Goal: Task Accomplishment & Management: Manage account settings

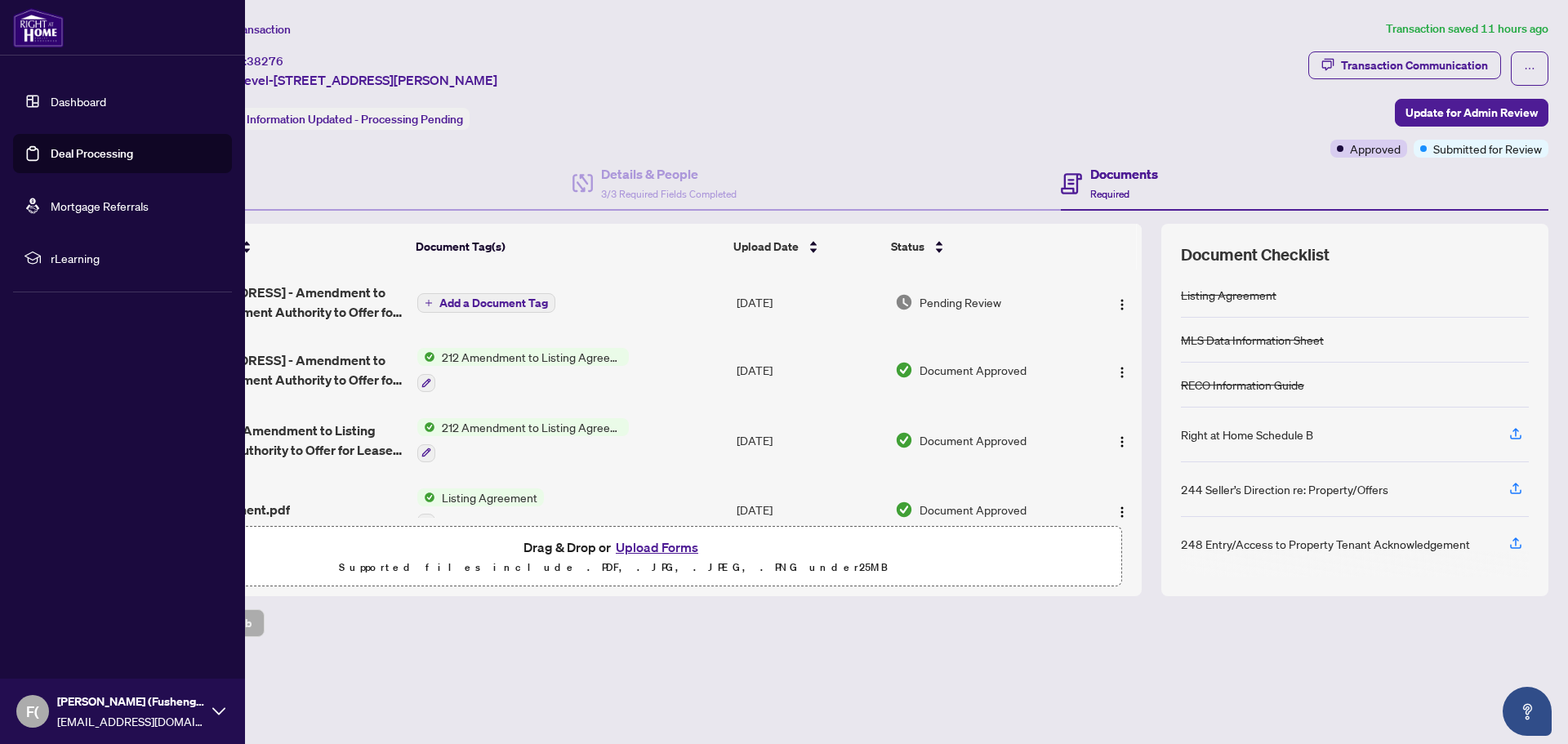
click at [51, 151] on link "Deal Processing" at bounding box center [92, 153] width 82 height 14
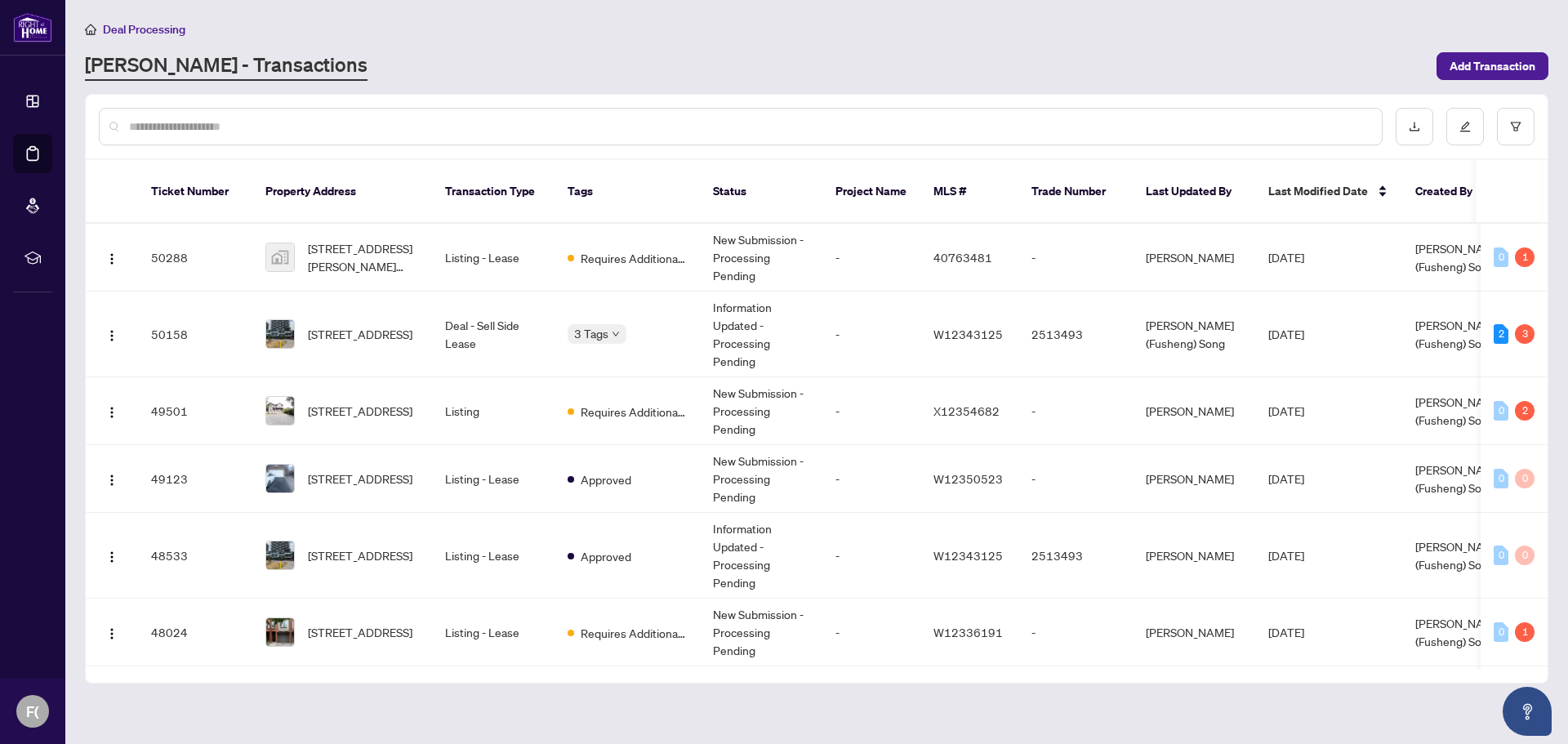
scroll to position [0, 98]
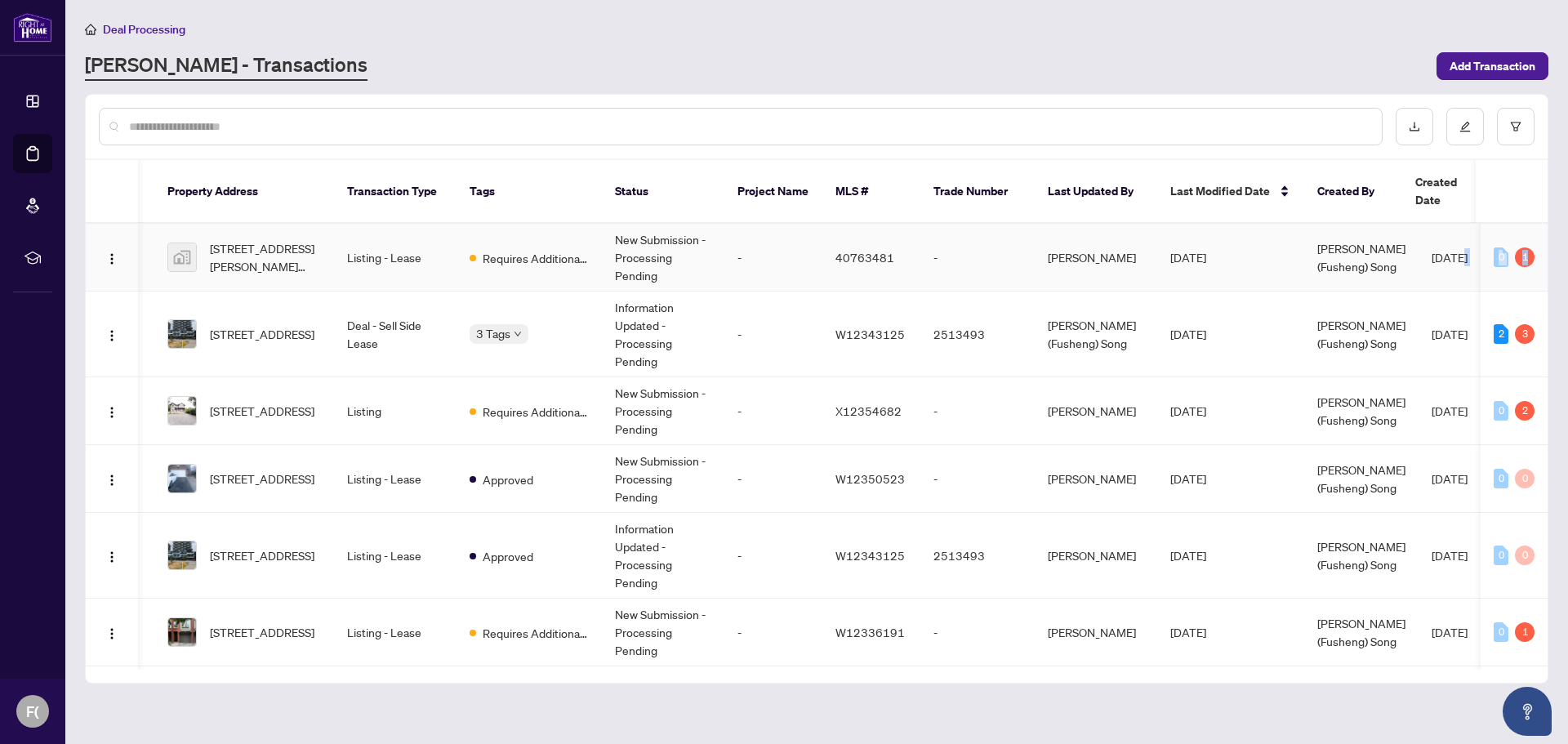
drag, startPoint x: 1548, startPoint y: 232, endPoint x: 1542, endPoint y: 272, distance: 40.4
click at [1542, 272] on main "Deal Processing [PERSON_NAME] - Transactions Add Transaction Ticket Number Prop…" at bounding box center [817, 372] width 1503 height 744
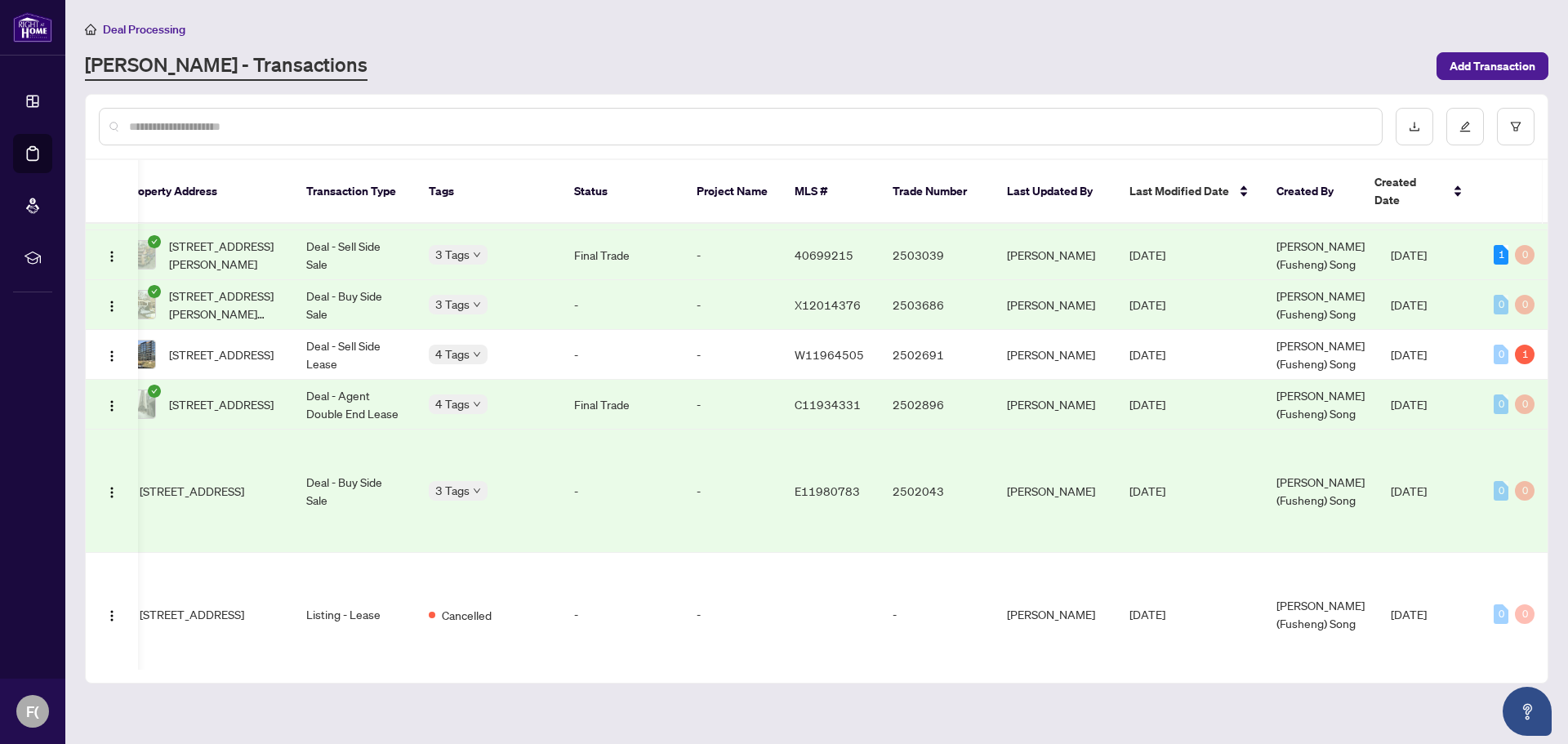
scroll to position [2112, 139]
click at [216, 172] on span "[STREET_ADDRESS][PERSON_NAME]" at bounding box center [224, 154] width 111 height 36
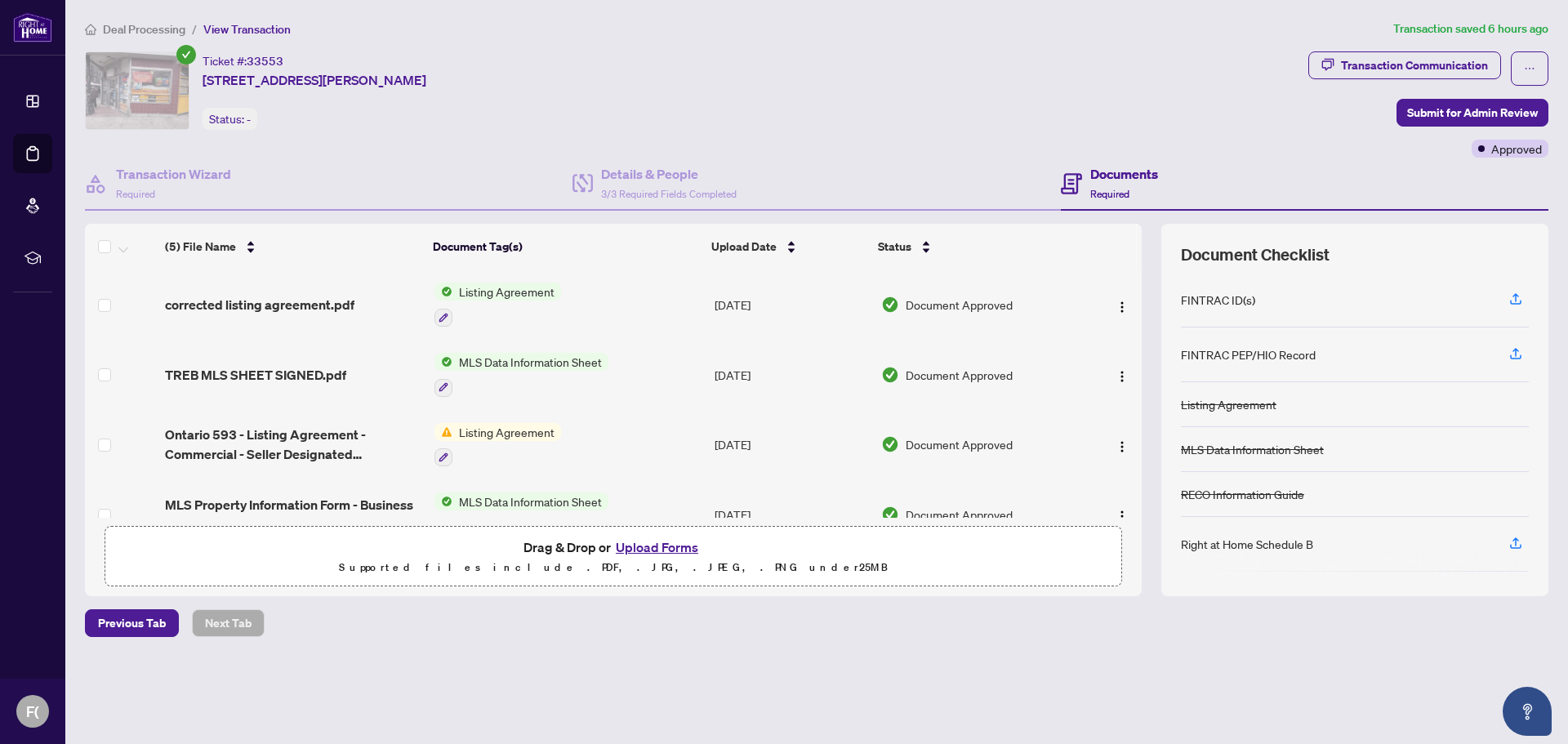
click at [666, 545] on button "Upload Forms" at bounding box center [656, 547] width 92 height 21
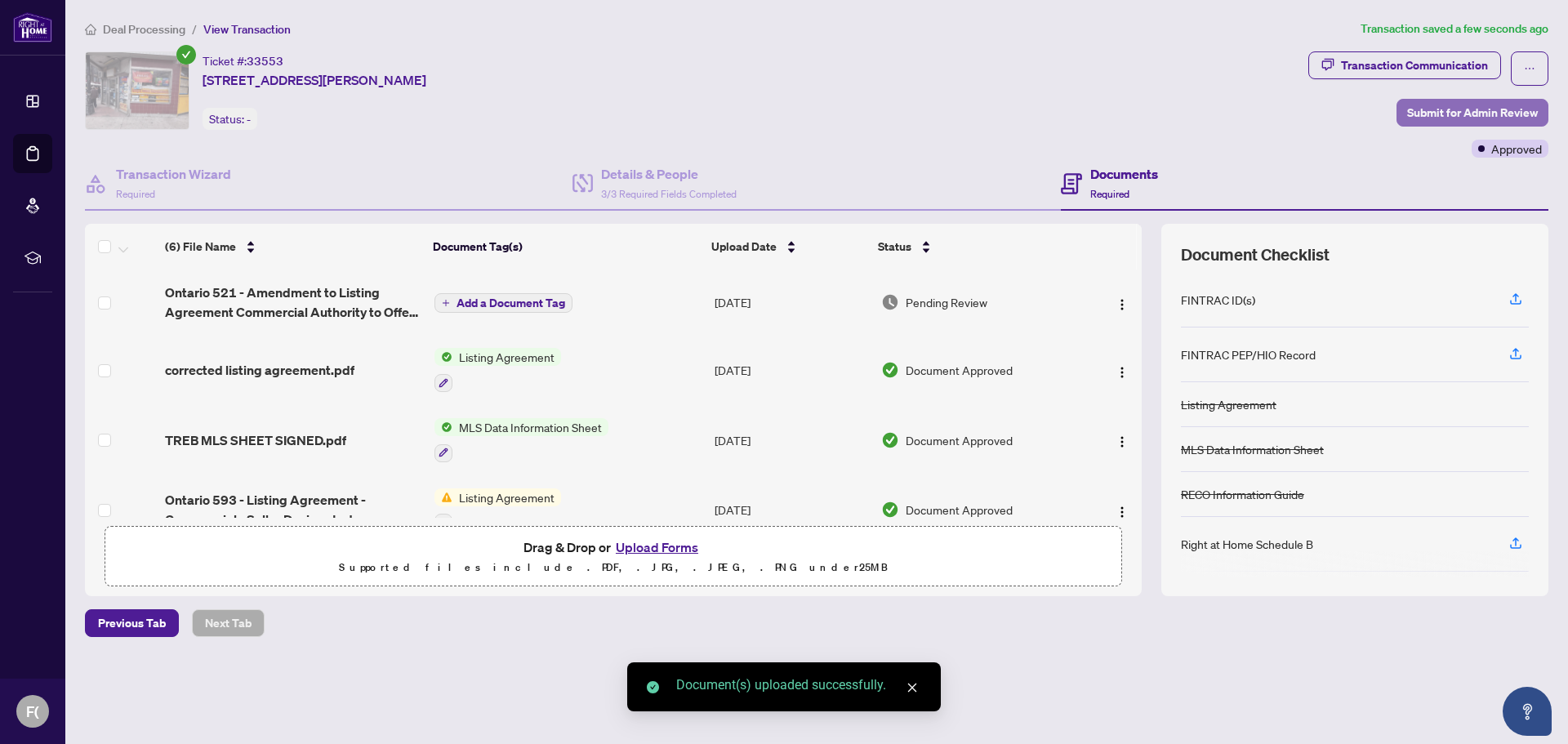
click at [1449, 111] on span "Submit for Admin Review" at bounding box center [1473, 112] width 130 height 26
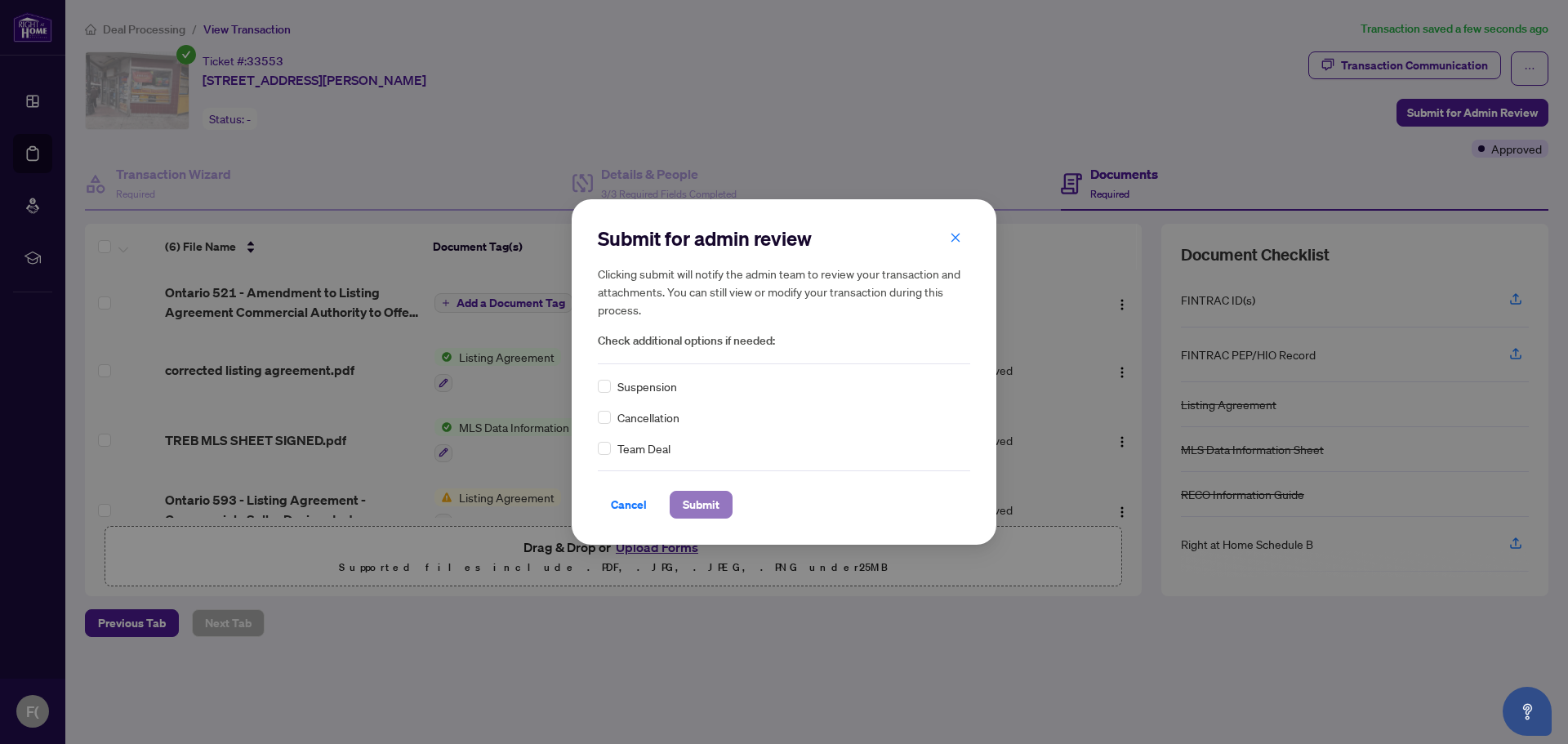
click at [687, 502] on span "Submit" at bounding box center [701, 504] width 37 height 26
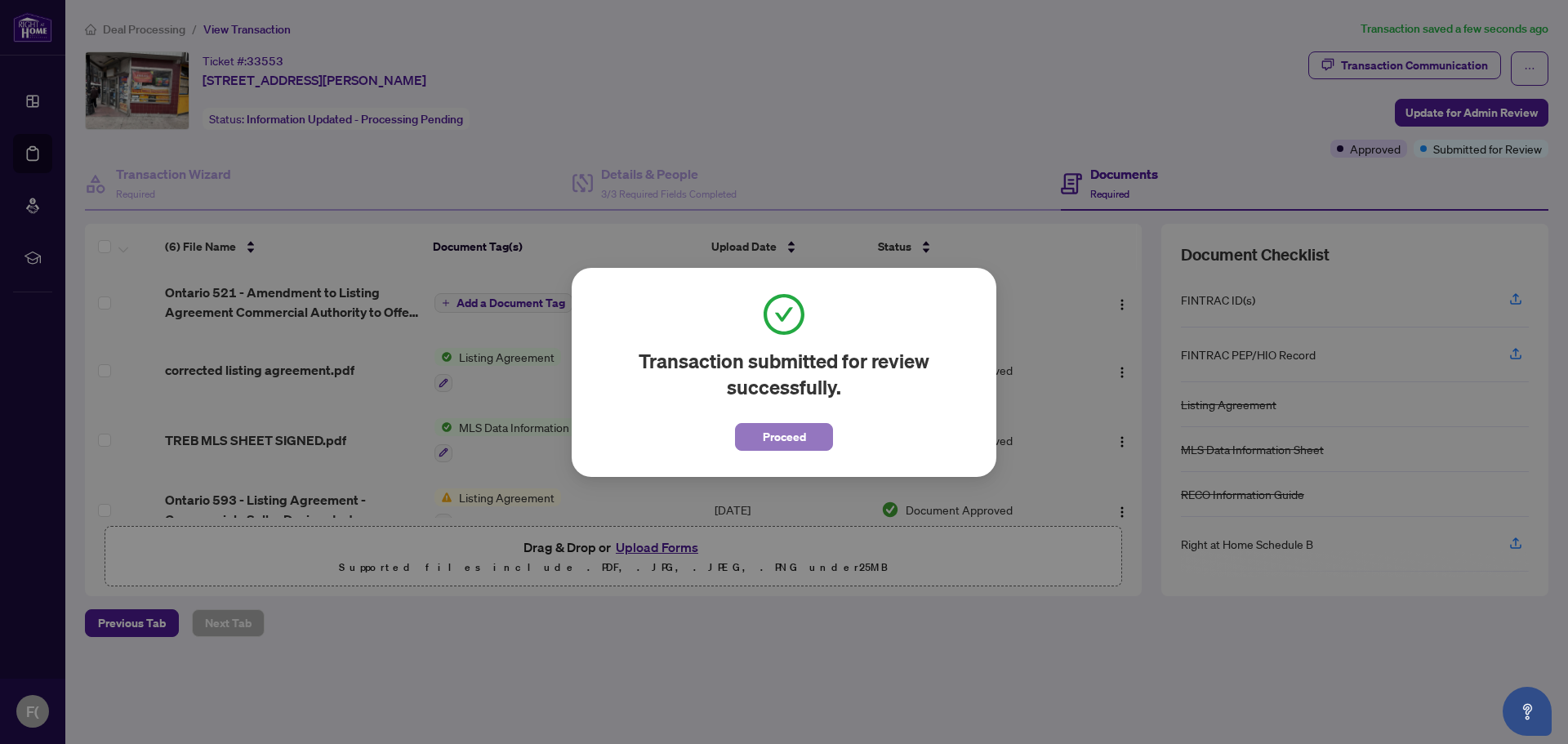
click at [773, 437] on span "Proceed" at bounding box center [784, 436] width 43 height 26
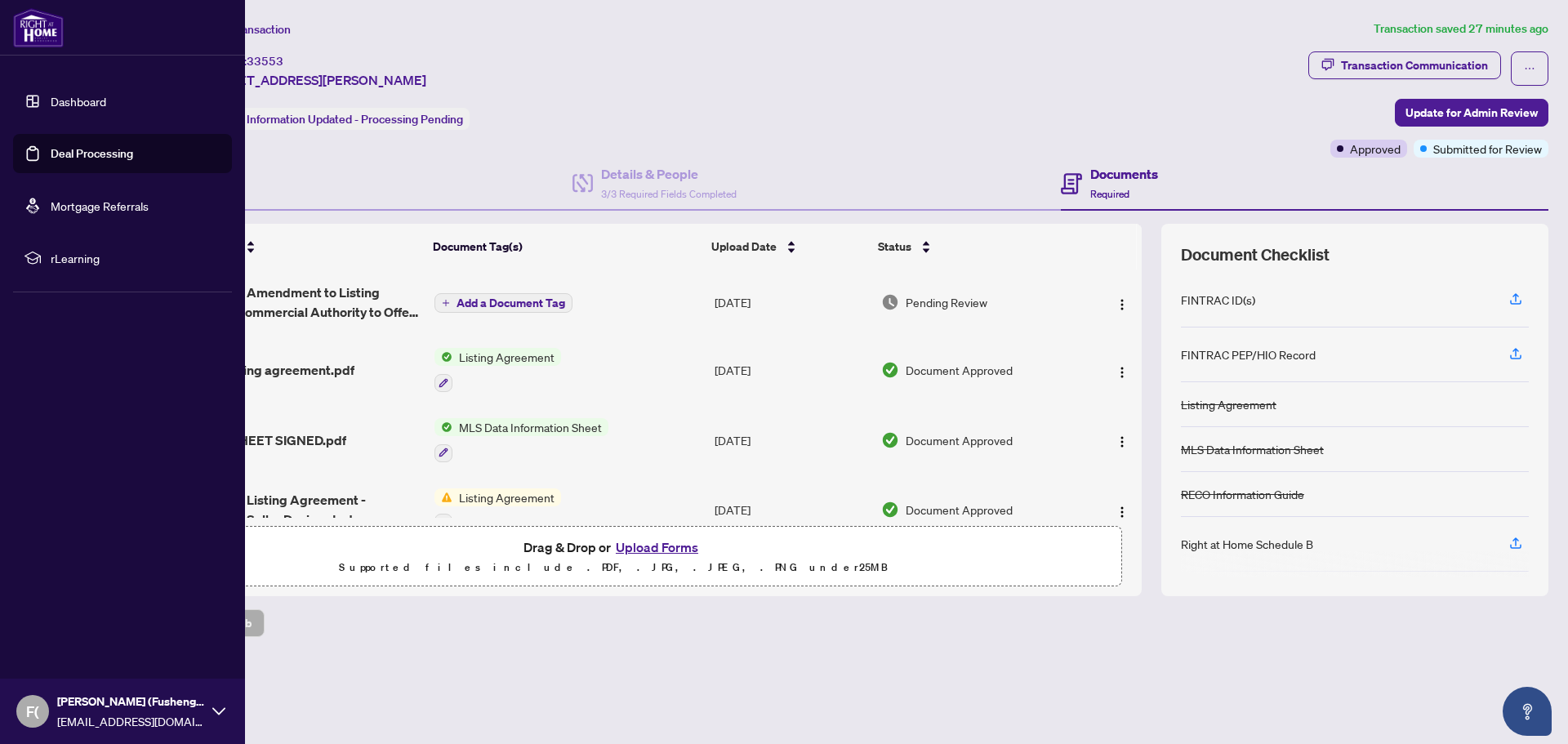
click at [71, 150] on link "Deal Processing" at bounding box center [92, 153] width 82 height 14
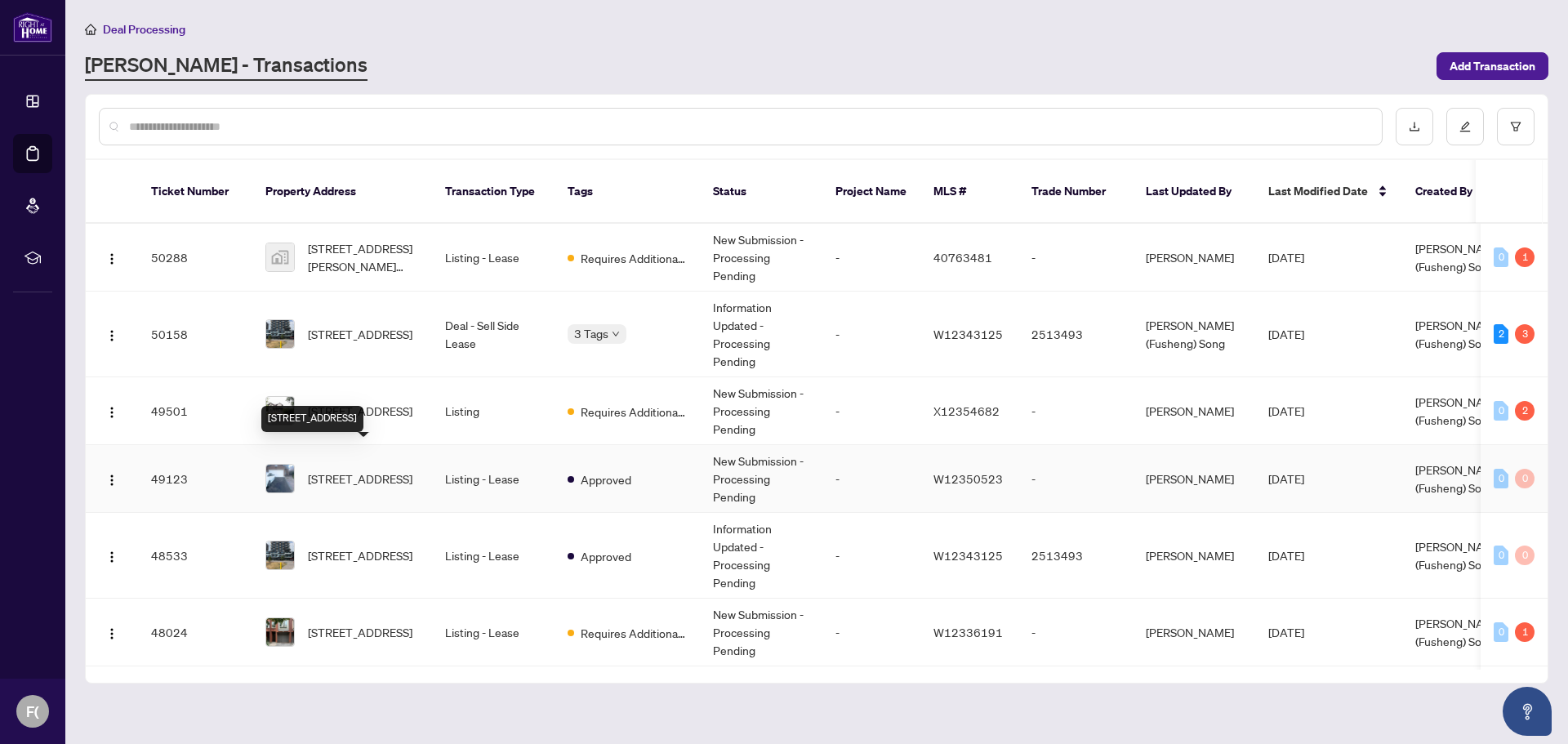
click at [362, 473] on span "[STREET_ADDRESS]" at bounding box center [360, 478] width 104 height 18
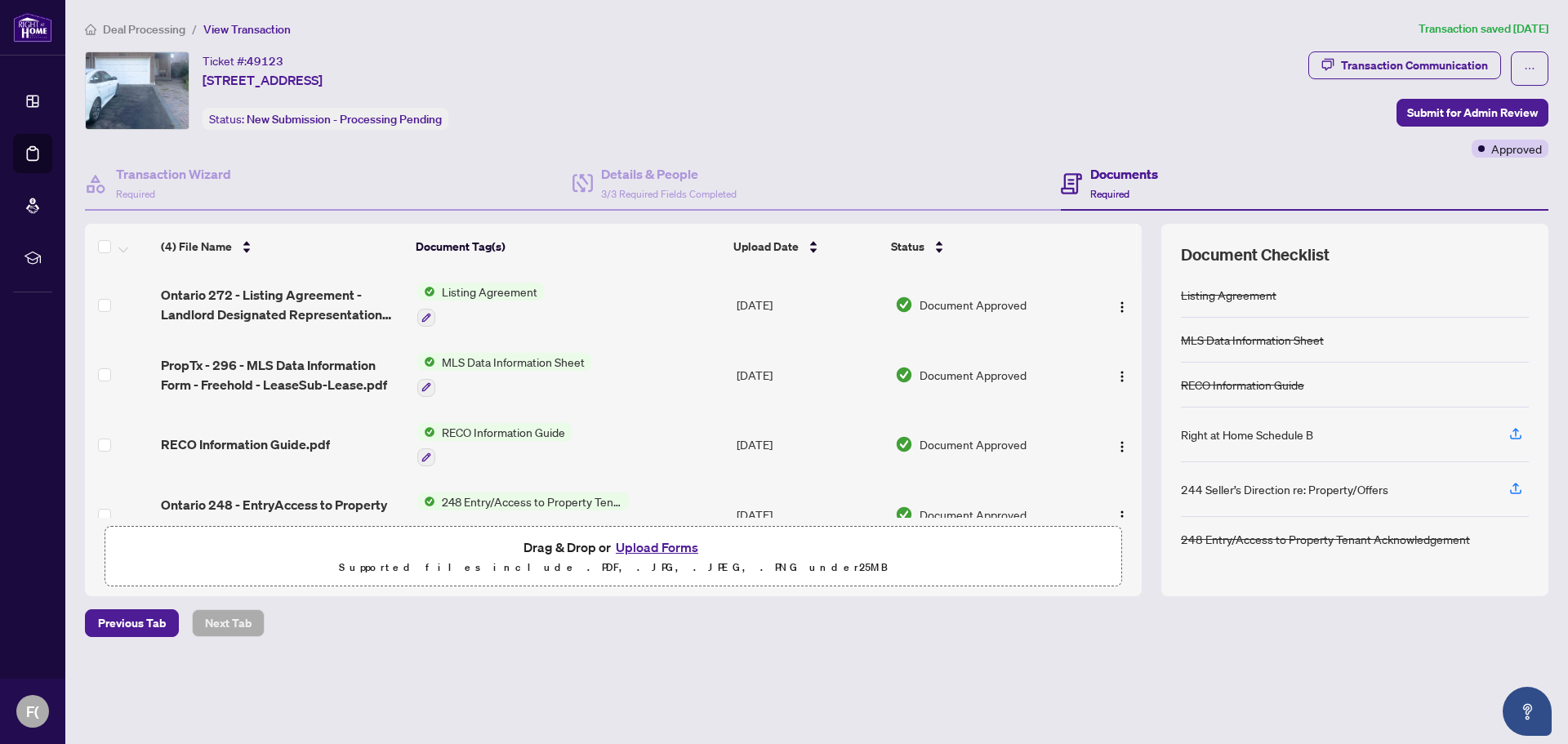
click at [656, 547] on button "Upload Forms" at bounding box center [656, 547] width 92 height 21
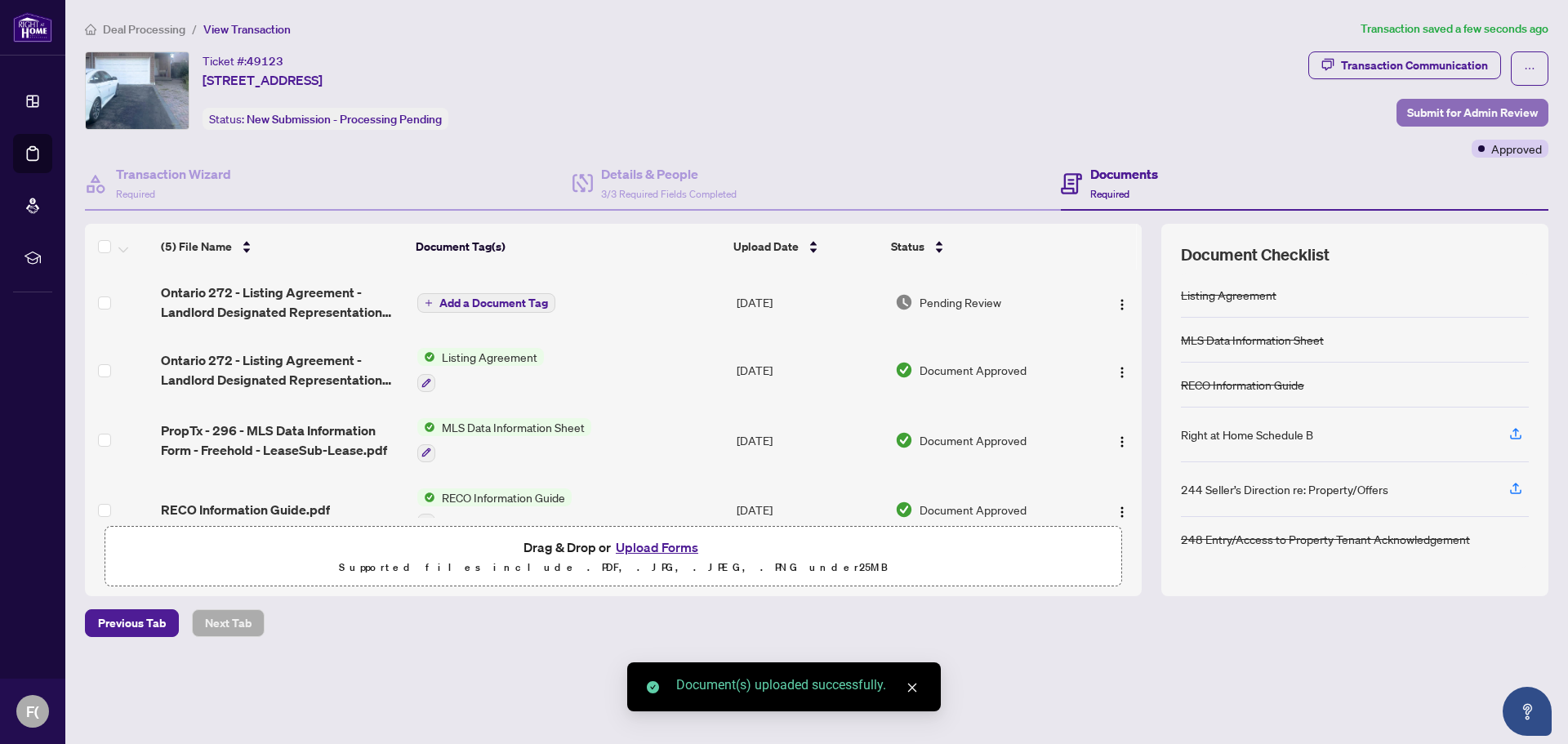
click at [1457, 108] on span "Submit for Admin Review" at bounding box center [1473, 112] width 130 height 26
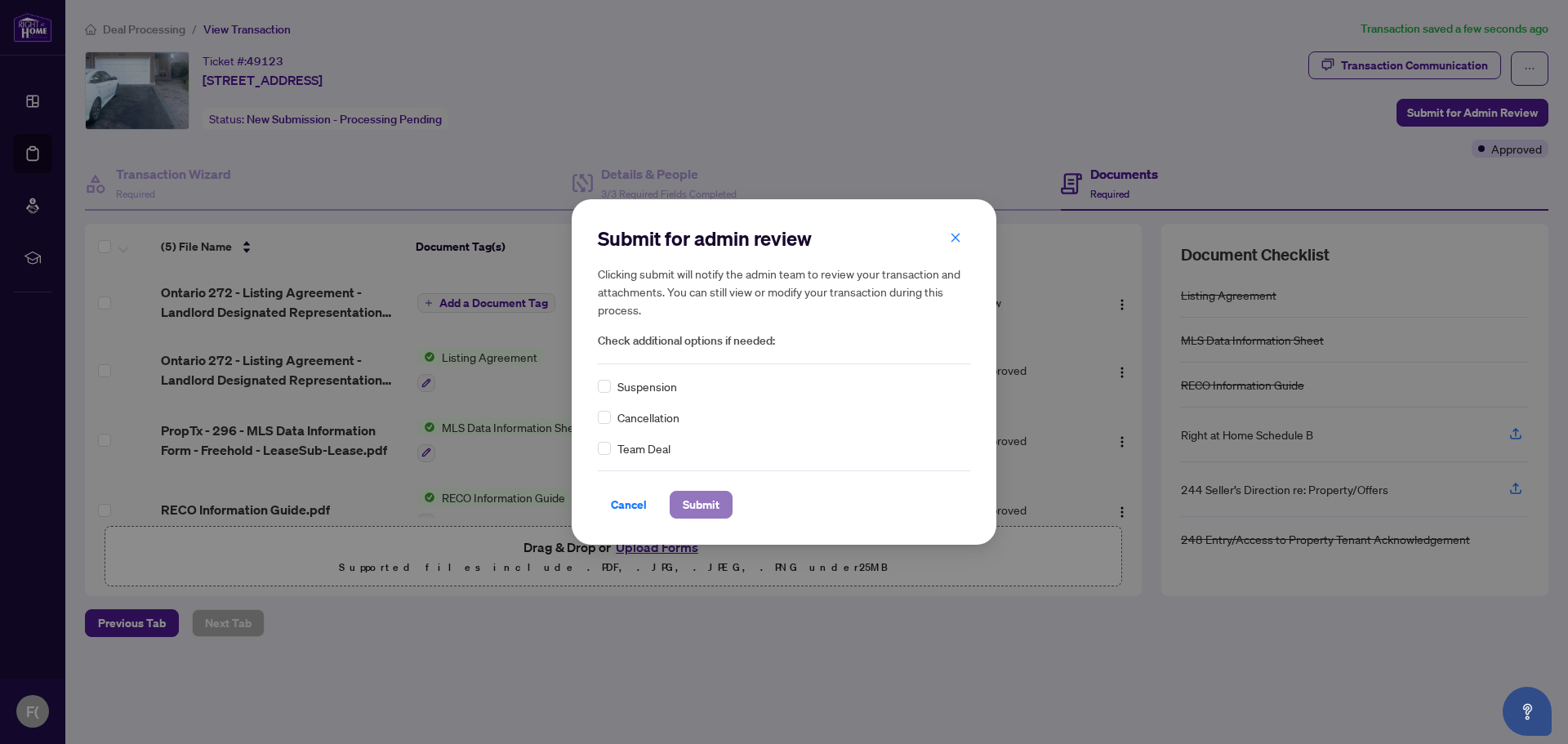
click at [690, 501] on span "Submit" at bounding box center [701, 504] width 37 height 26
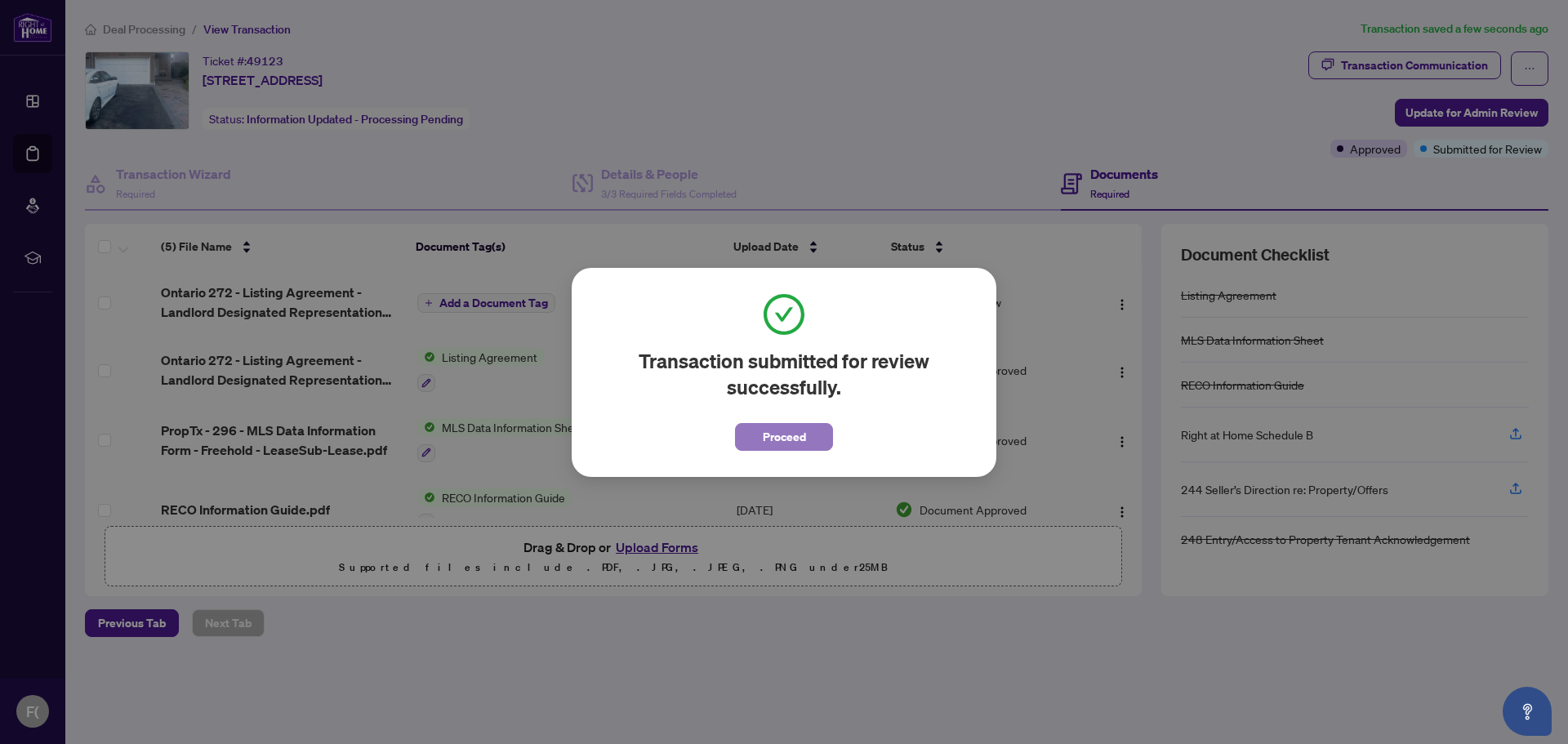
click at [794, 435] on span "Proceed" at bounding box center [784, 436] width 43 height 26
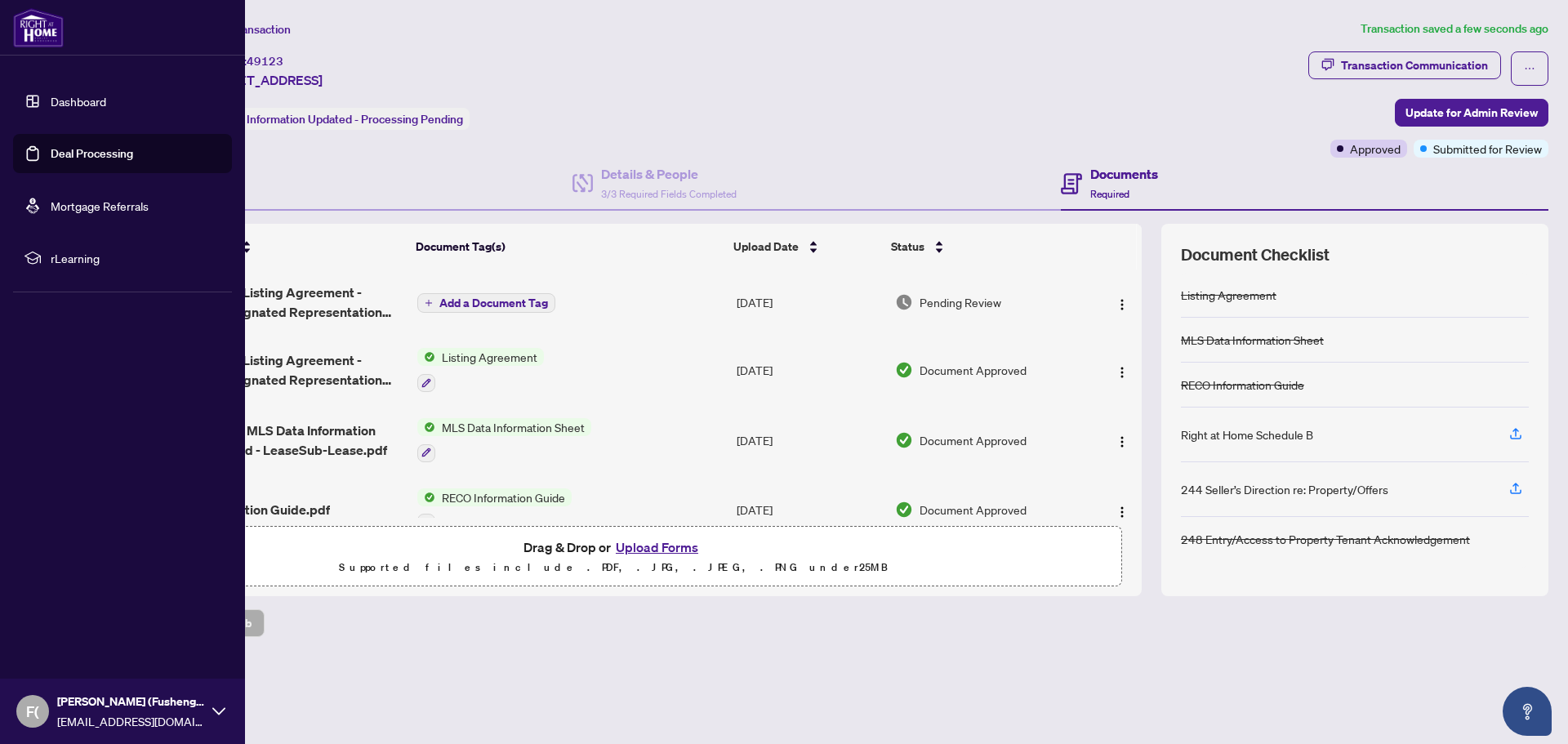
click at [77, 154] on link "Deal Processing" at bounding box center [92, 153] width 82 height 14
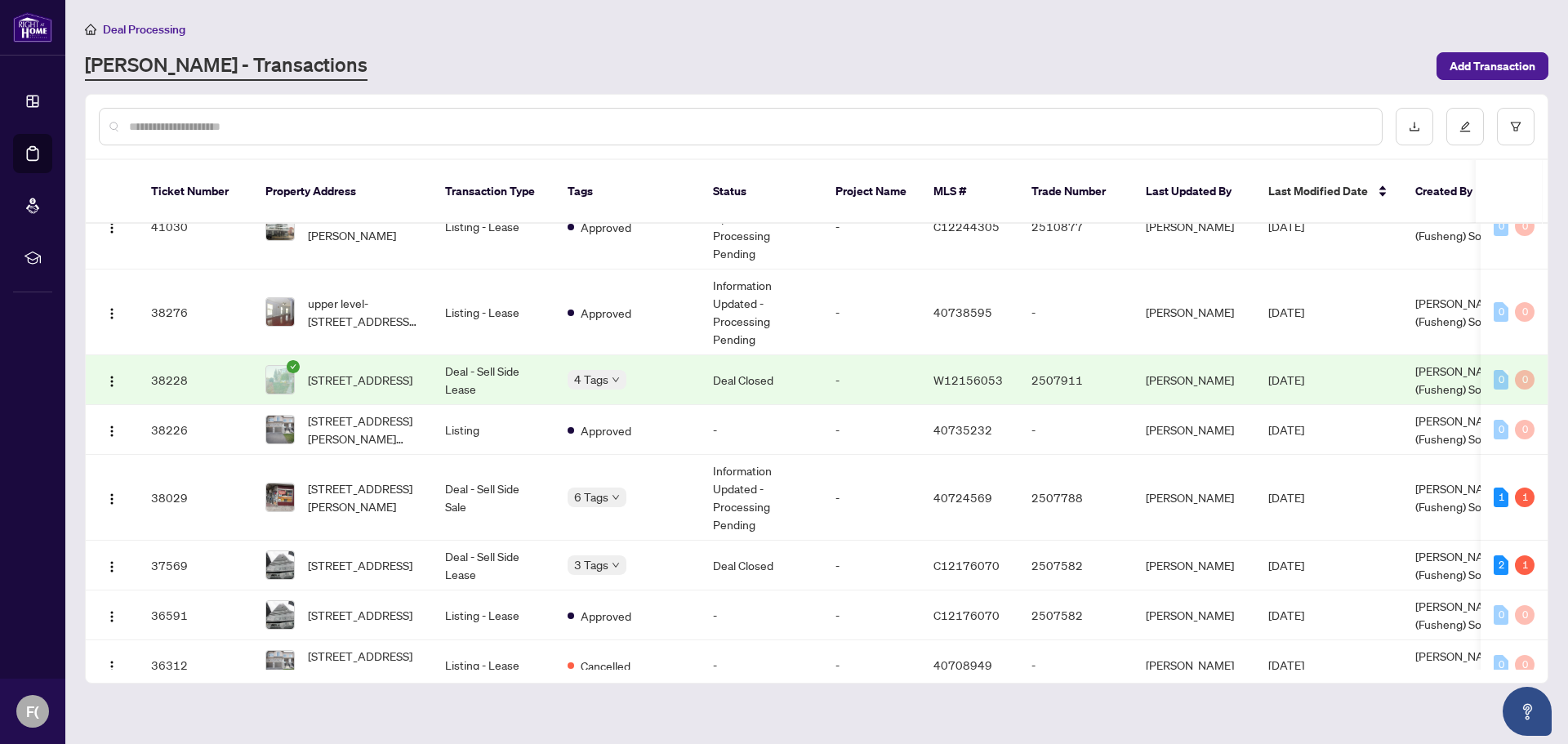
scroll to position [1219, 0]
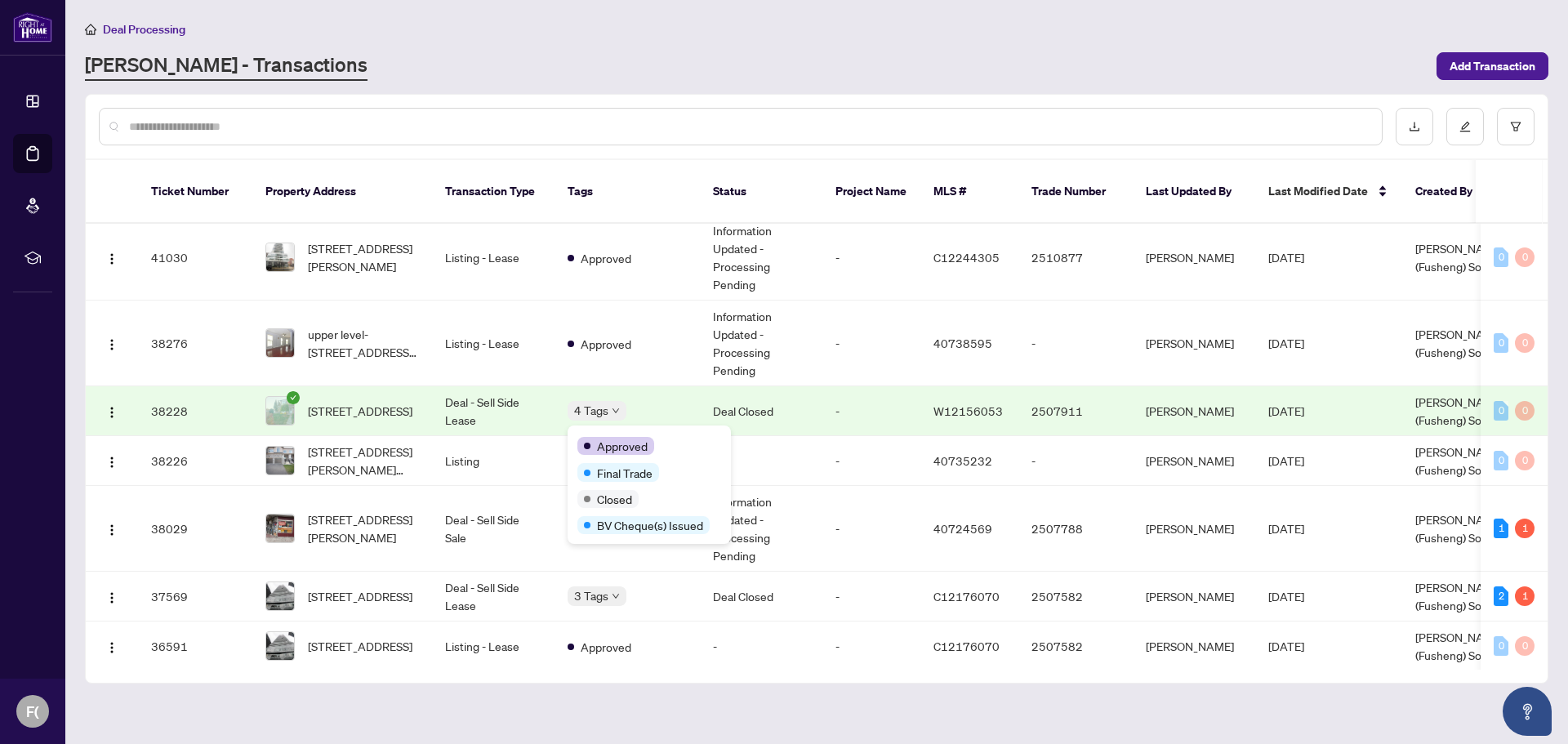
click at [612, 437] on div "Approved" at bounding box center [649, 445] width 144 height 20
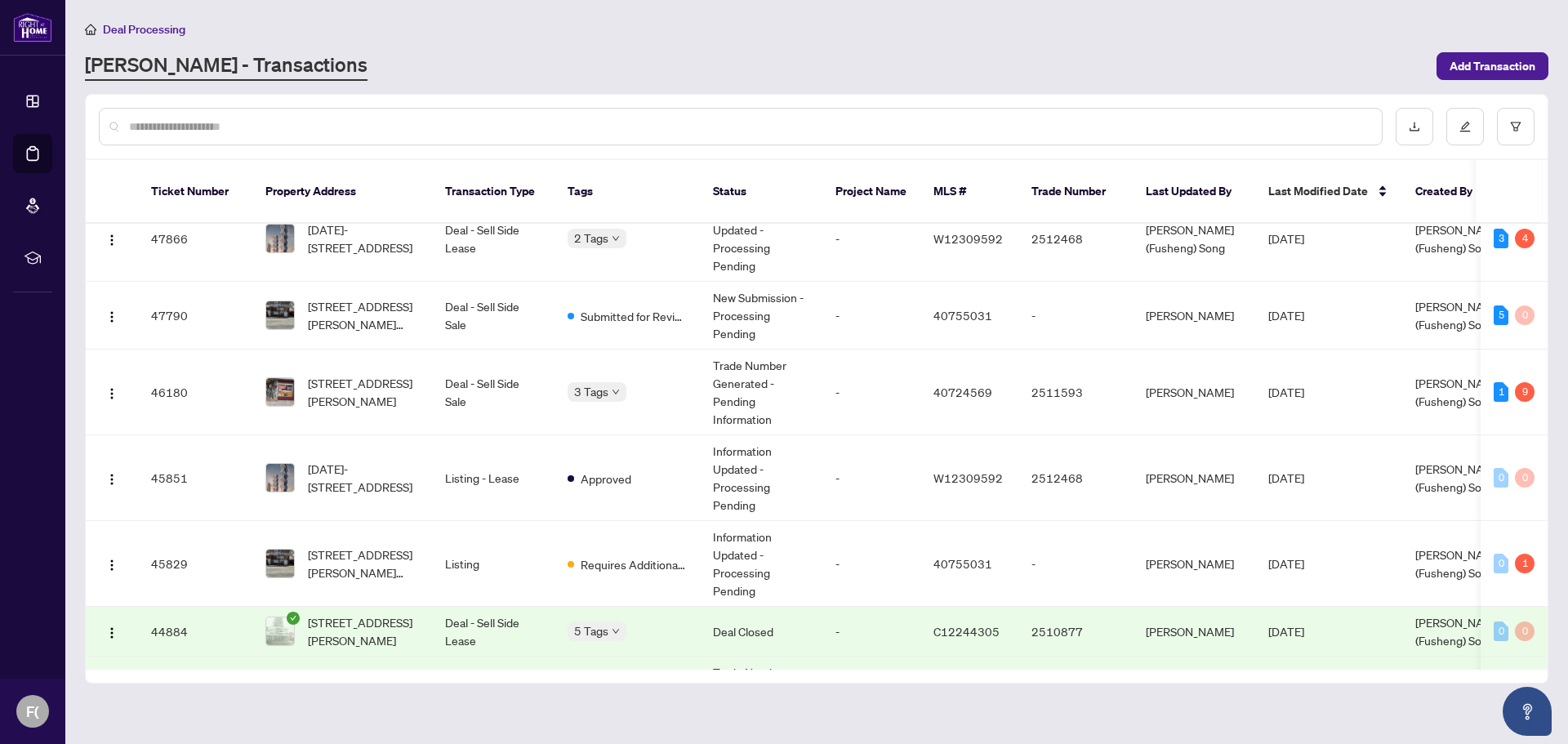
scroll to position [475, 0]
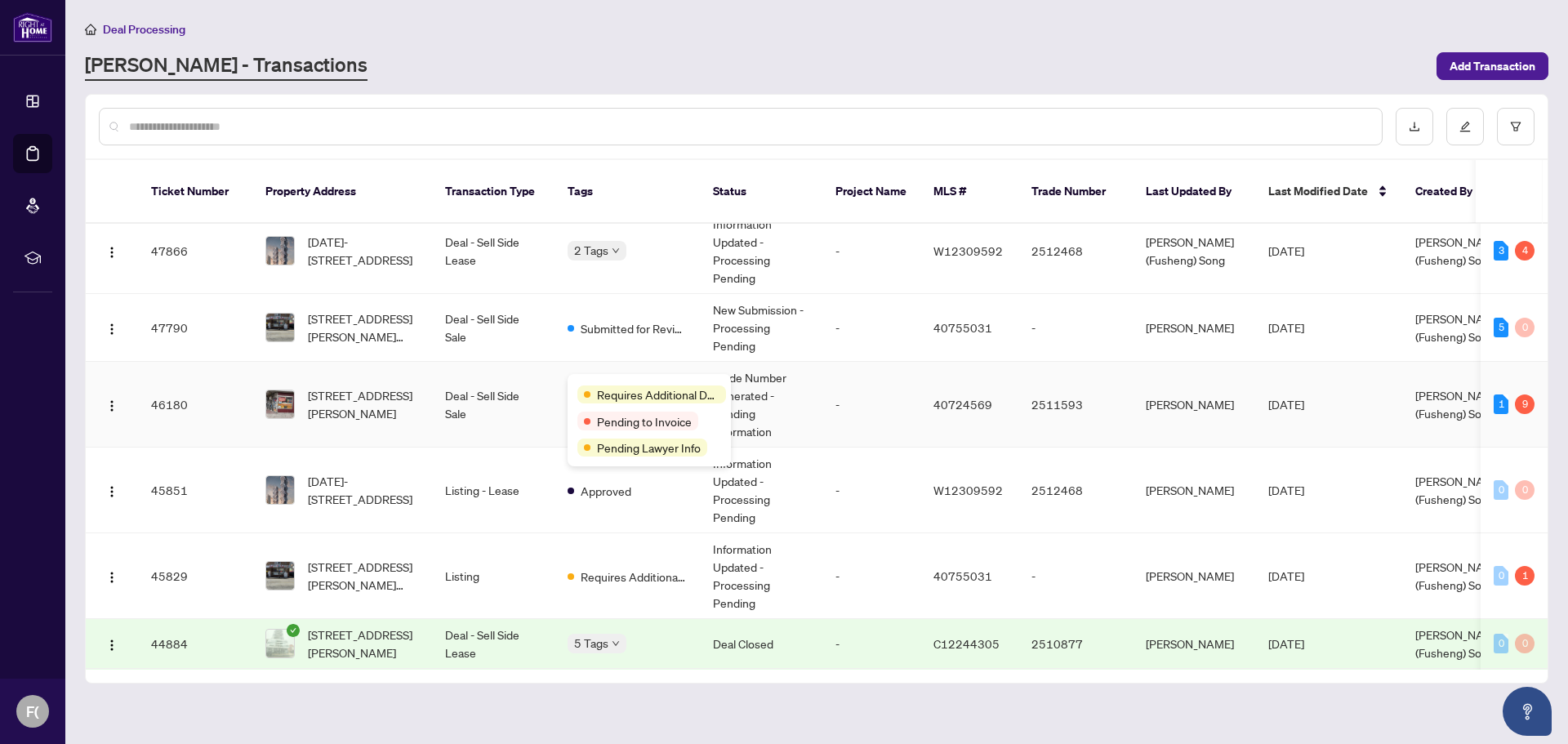
click at [592, 380] on div "Requires Additional Docs Pending to Invoice Pending Lawyer Info" at bounding box center [649, 419] width 163 height 92
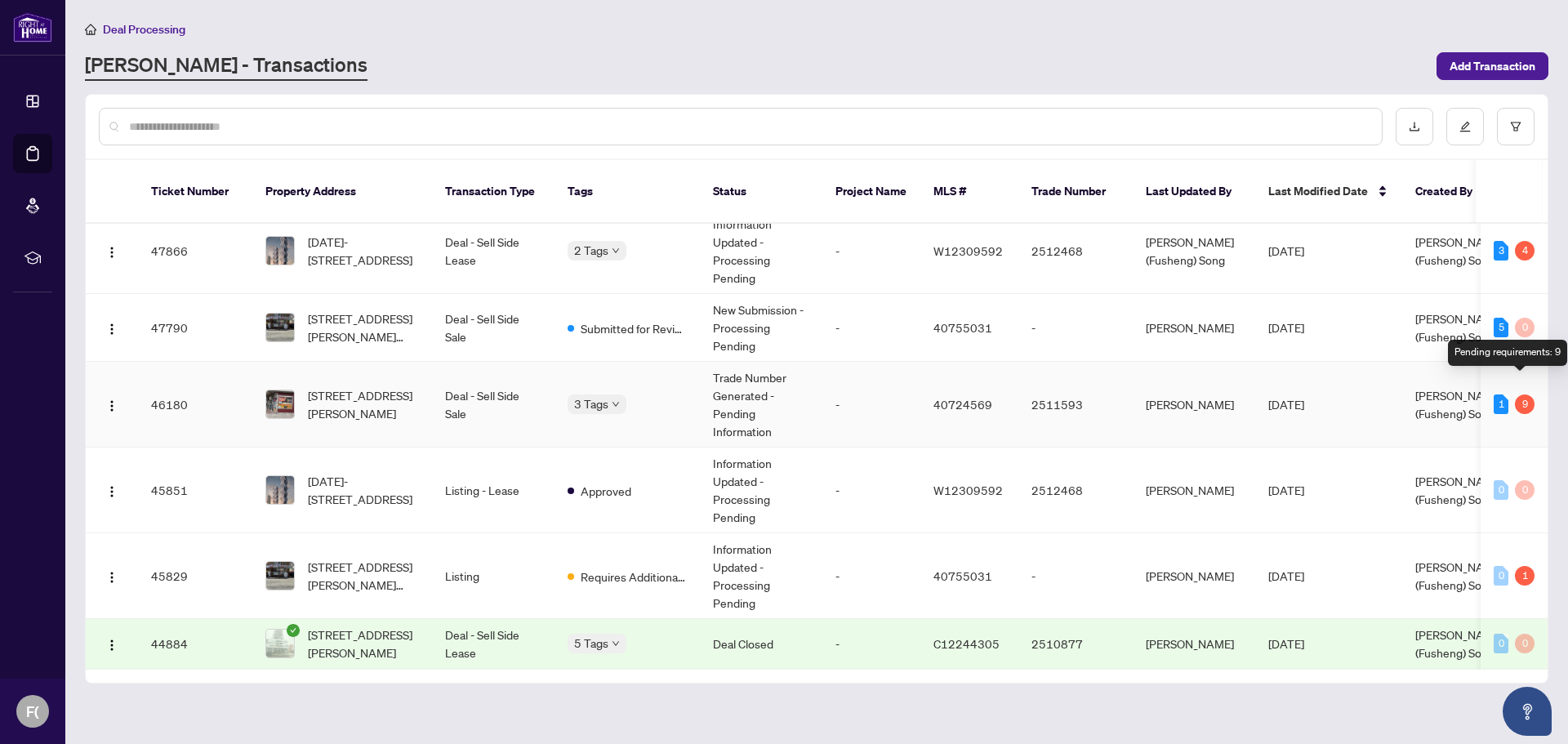
click at [1514, 394] on div "9" at bounding box center [1524, 404] width 20 height 20
click at [332, 389] on span "[STREET_ADDRESS][PERSON_NAME]" at bounding box center [363, 404] width 111 height 36
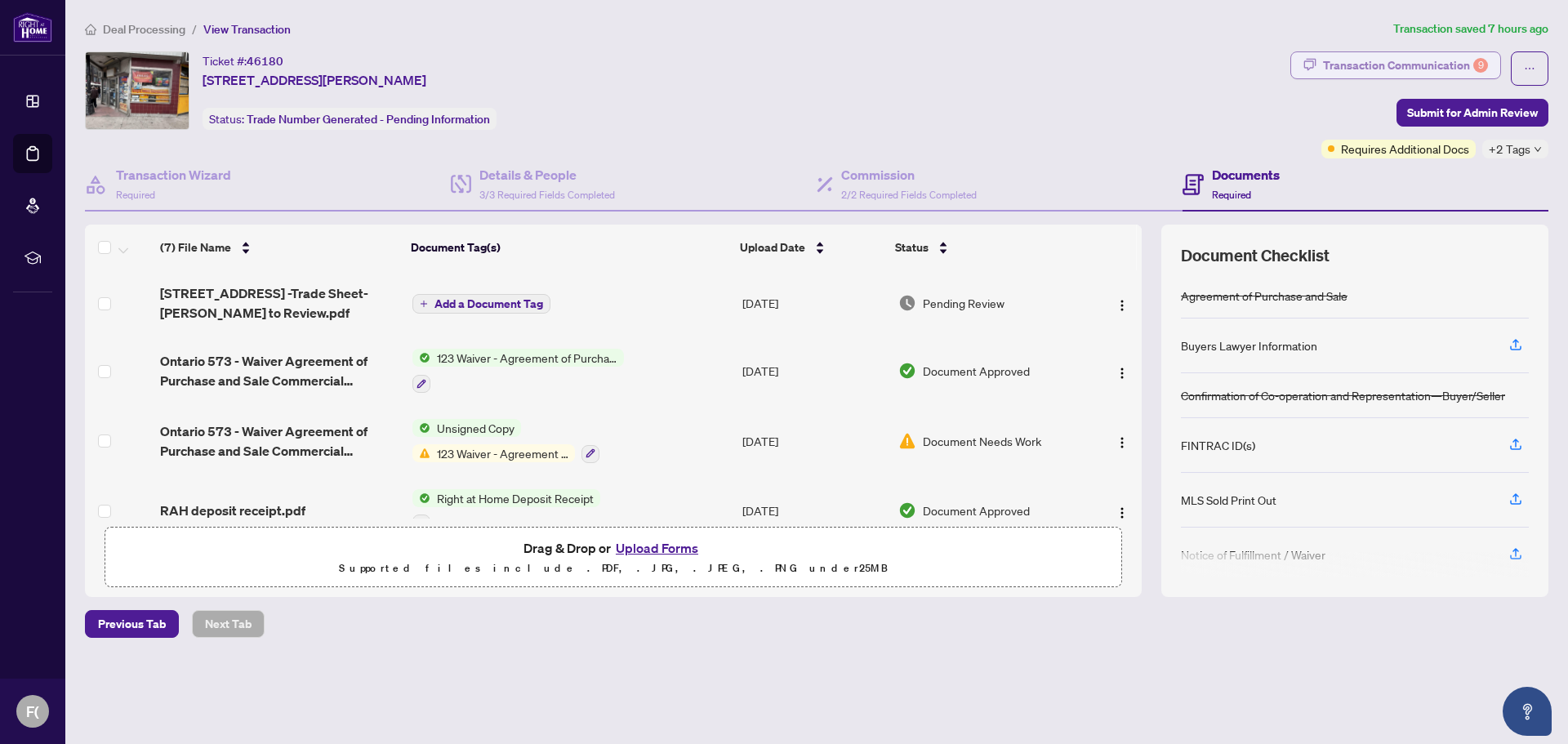
click at [1433, 70] on div "Transaction Communication 9" at bounding box center [1405, 65] width 165 height 26
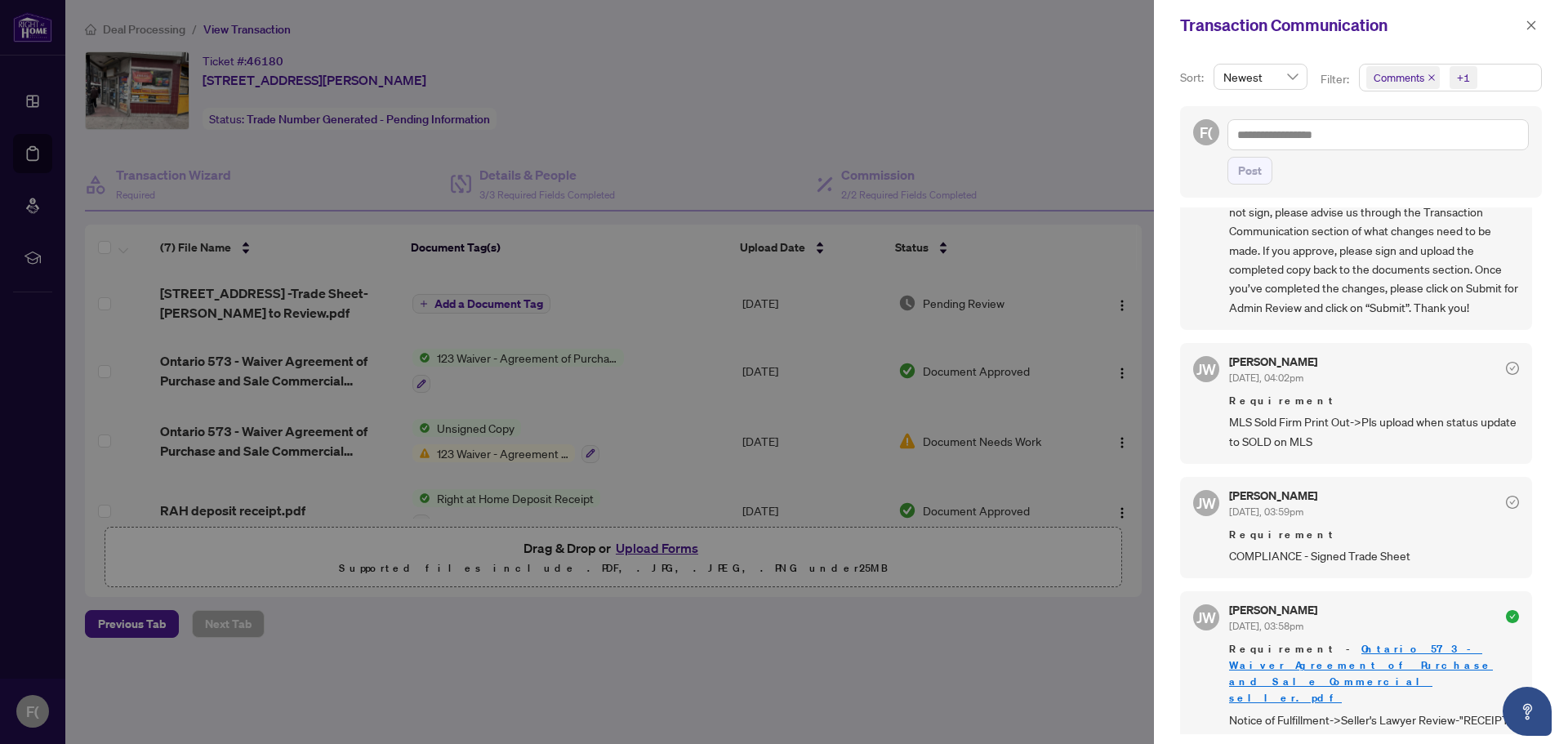
scroll to position [607, 0]
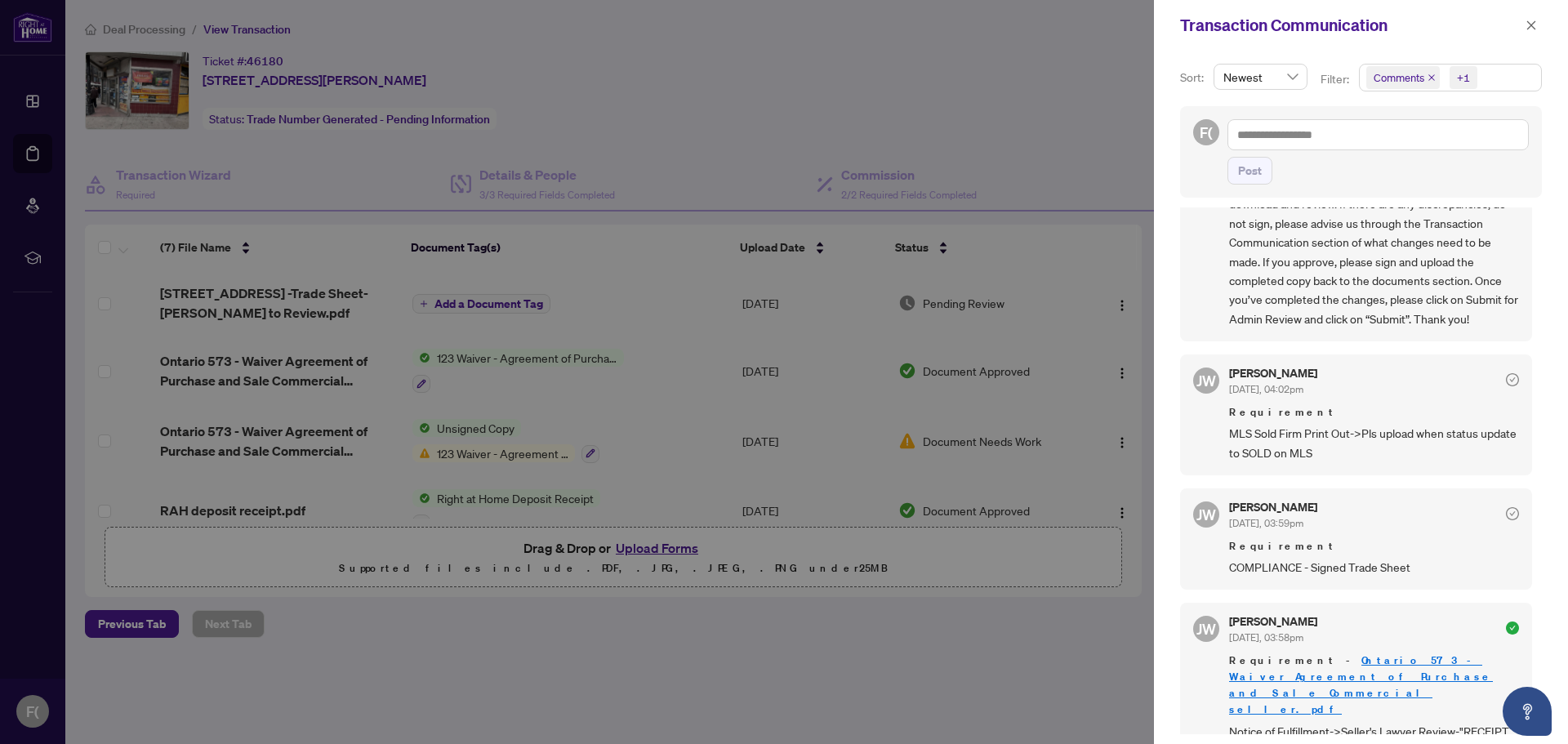
click at [505, 452] on div at bounding box center [784, 372] width 1568 height 744
click at [476, 433] on div at bounding box center [784, 372] width 1568 height 744
click at [308, 442] on div at bounding box center [784, 372] width 1568 height 744
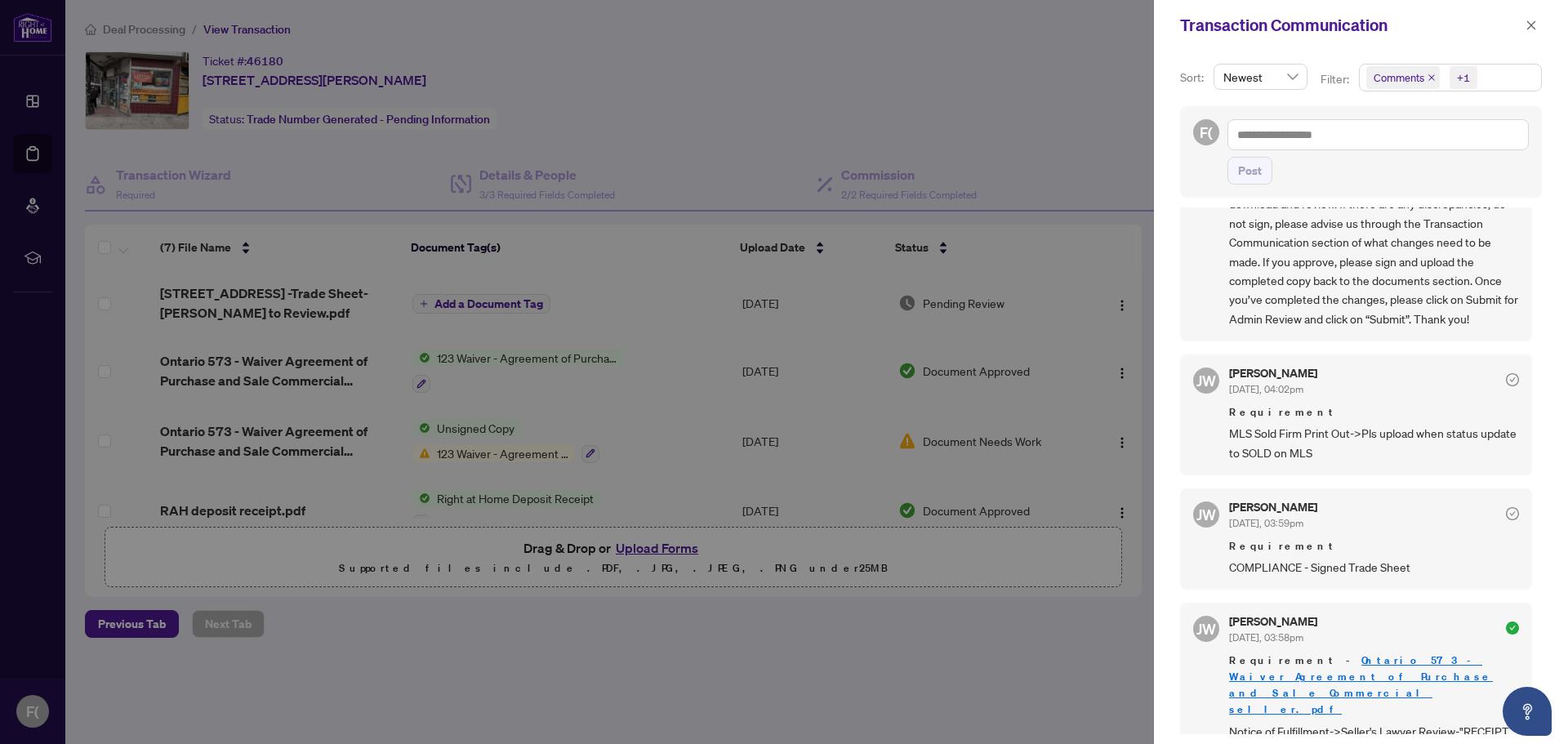
click at [969, 446] on div at bounding box center [784, 372] width 1568 height 744
click at [946, 445] on div at bounding box center [784, 372] width 1568 height 744
click at [592, 457] on div at bounding box center [784, 372] width 1568 height 744
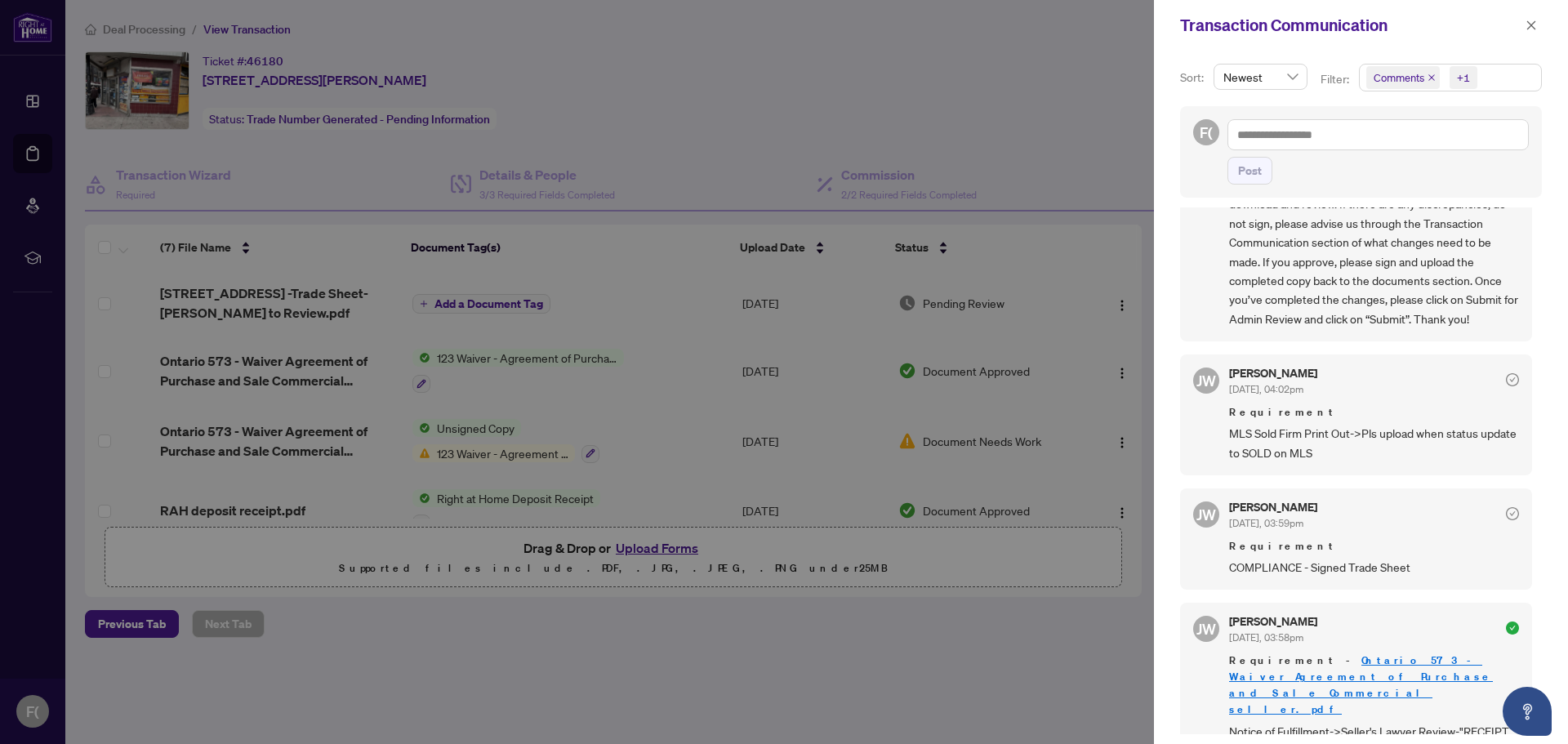
click at [589, 455] on div at bounding box center [784, 372] width 1568 height 744
click at [493, 456] on div at bounding box center [784, 372] width 1568 height 744
click at [1530, 26] on icon "close" at bounding box center [1531, 25] width 9 height 9
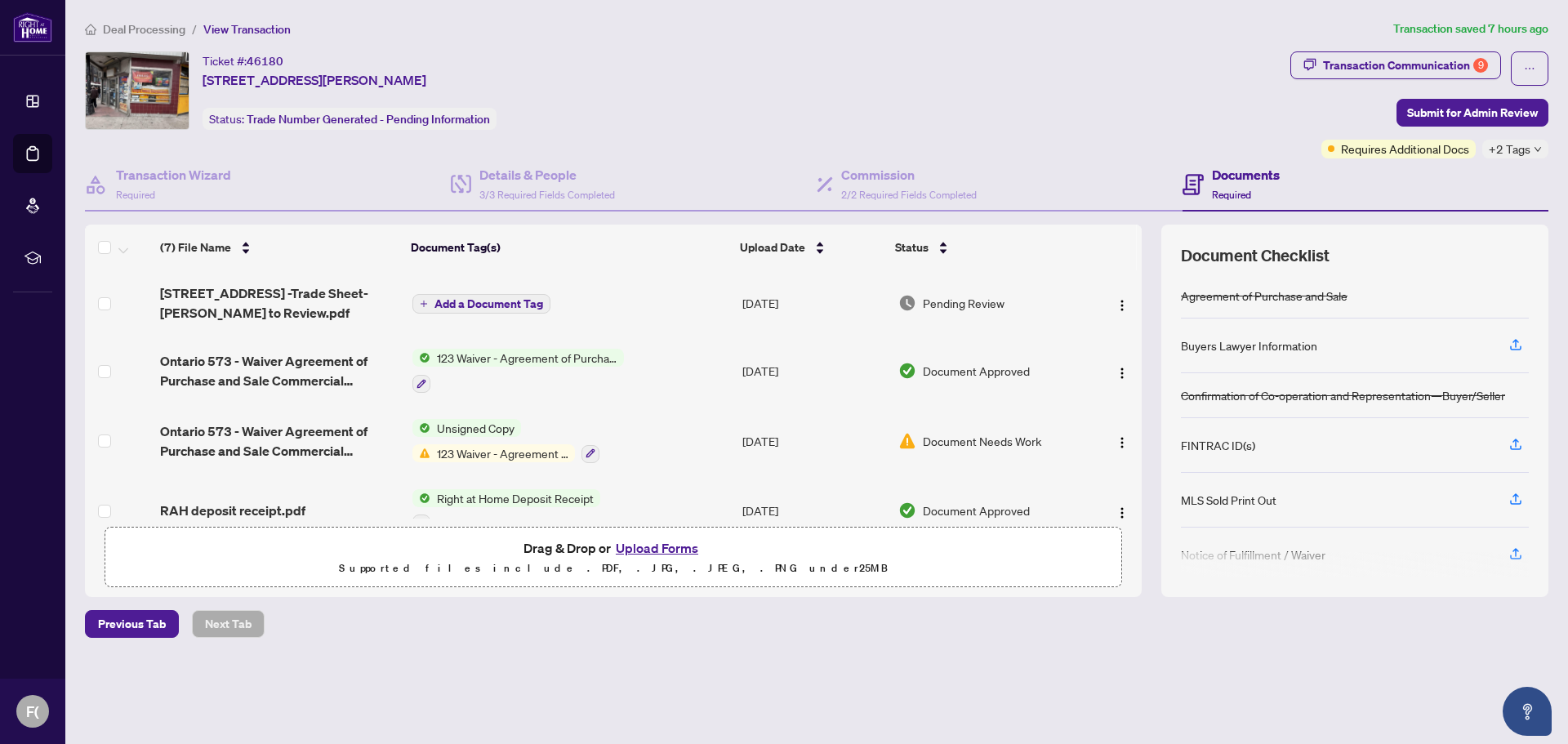
click at [517, 450] on span "123 Waiver - Agreement of Purchase and Sale" at bounding box center [502, 453] width 145 height 18
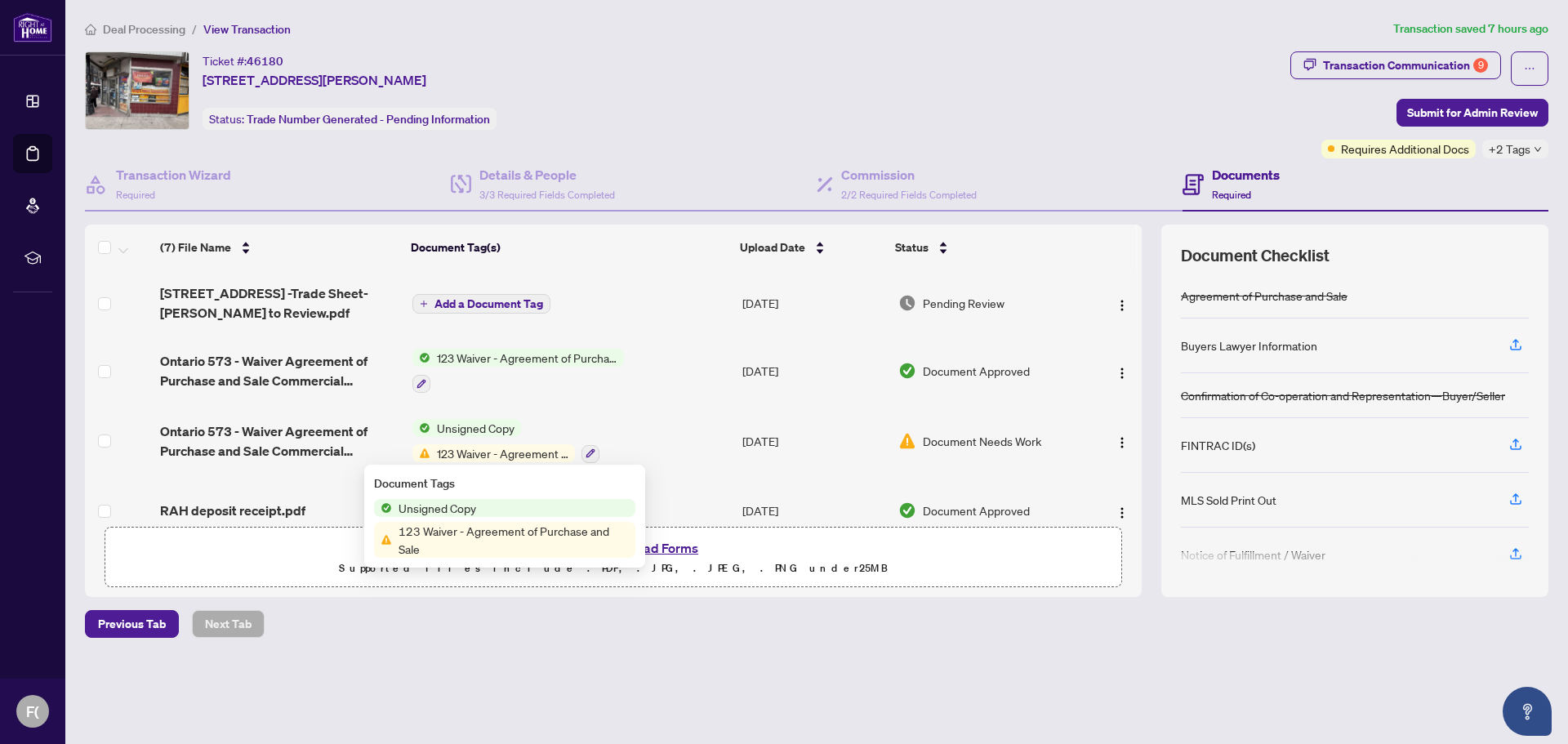
click at [505, 530] on span "123 Waiver - Agreement of Purchase and Sale" at bounding box center [513, 540] width 244 height 36
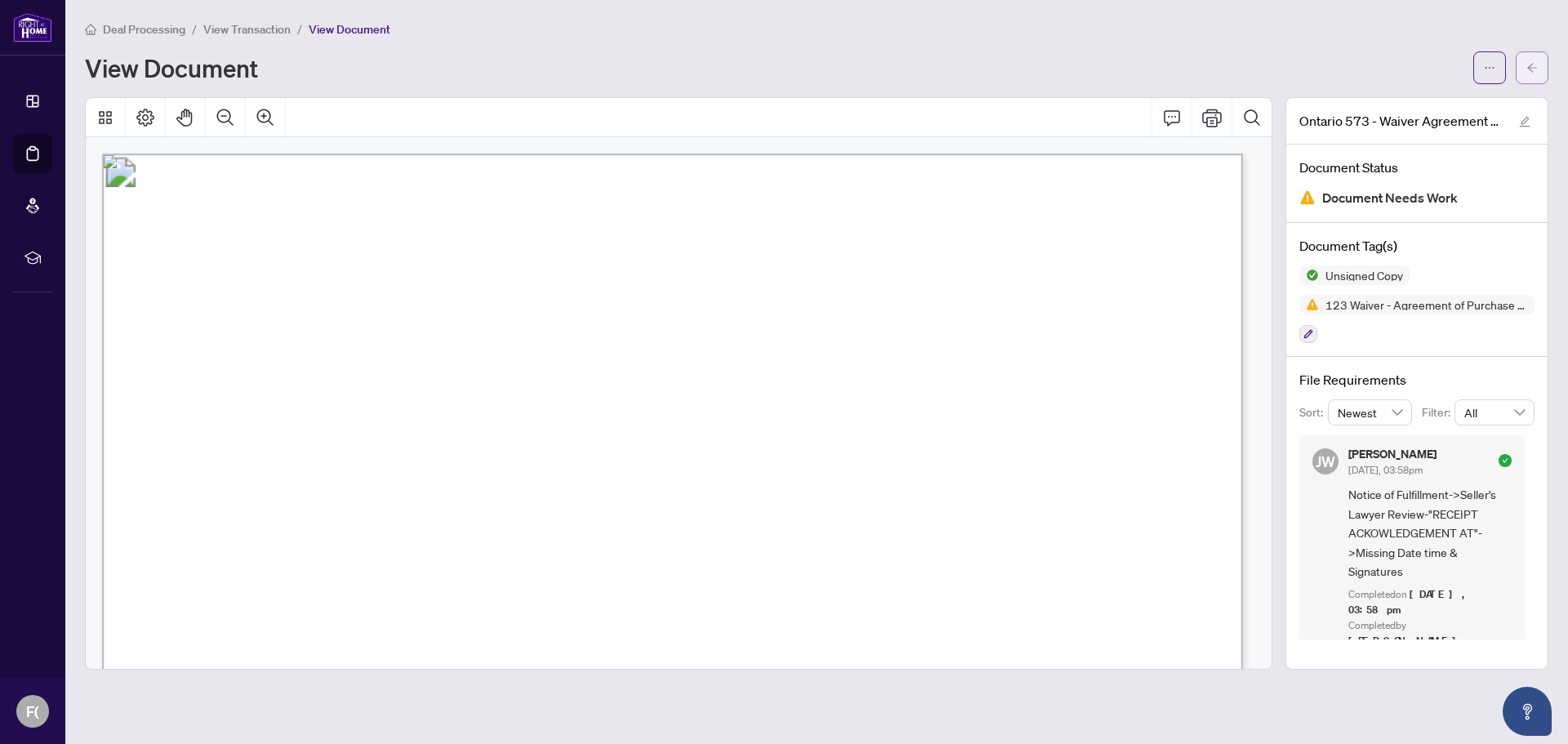
click at [1520, 67] on button "button" at bounding box center [1531, 68] width 33 height 33
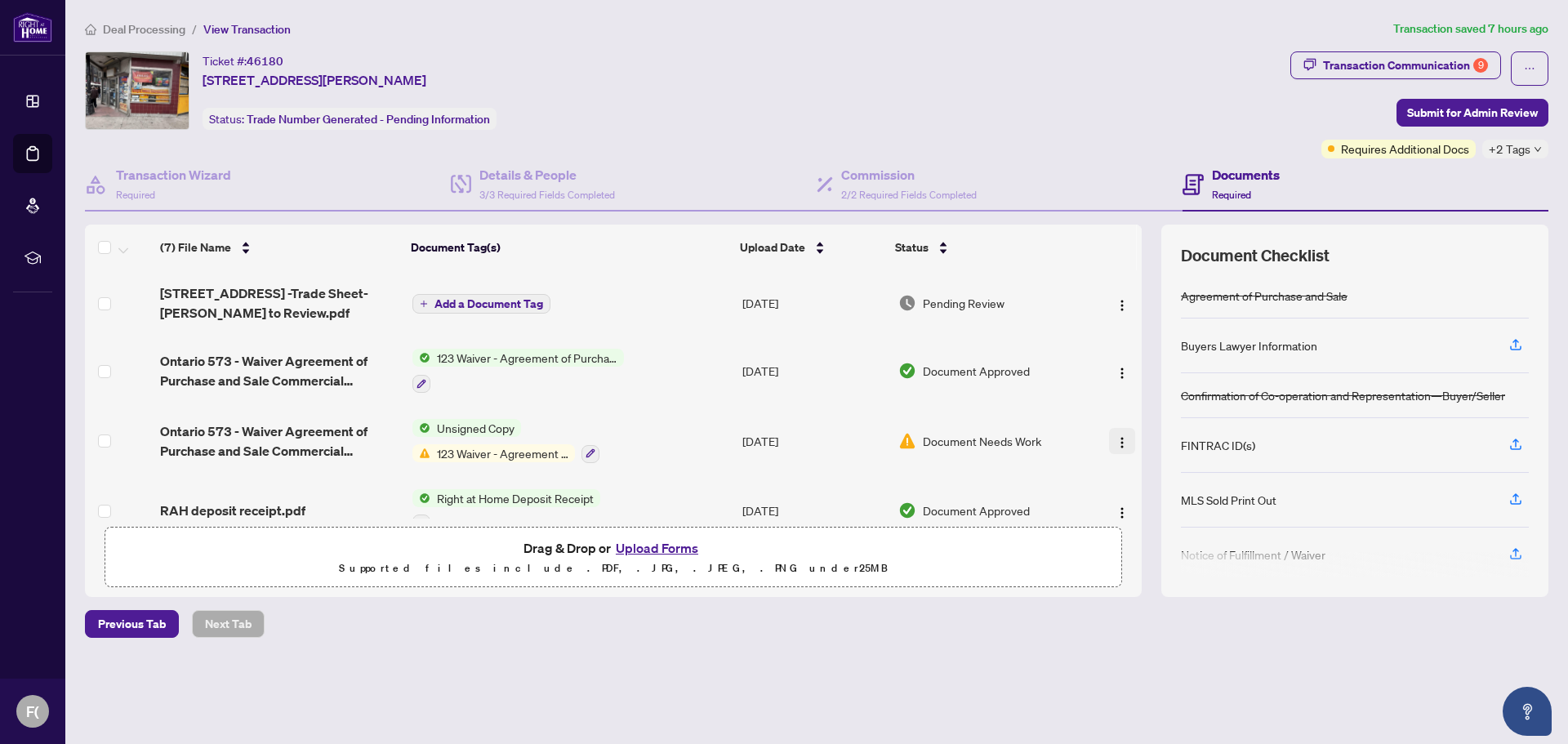
click at [1120, 437] on img "button" at bounding box center [1122, 442] width 13 height 13
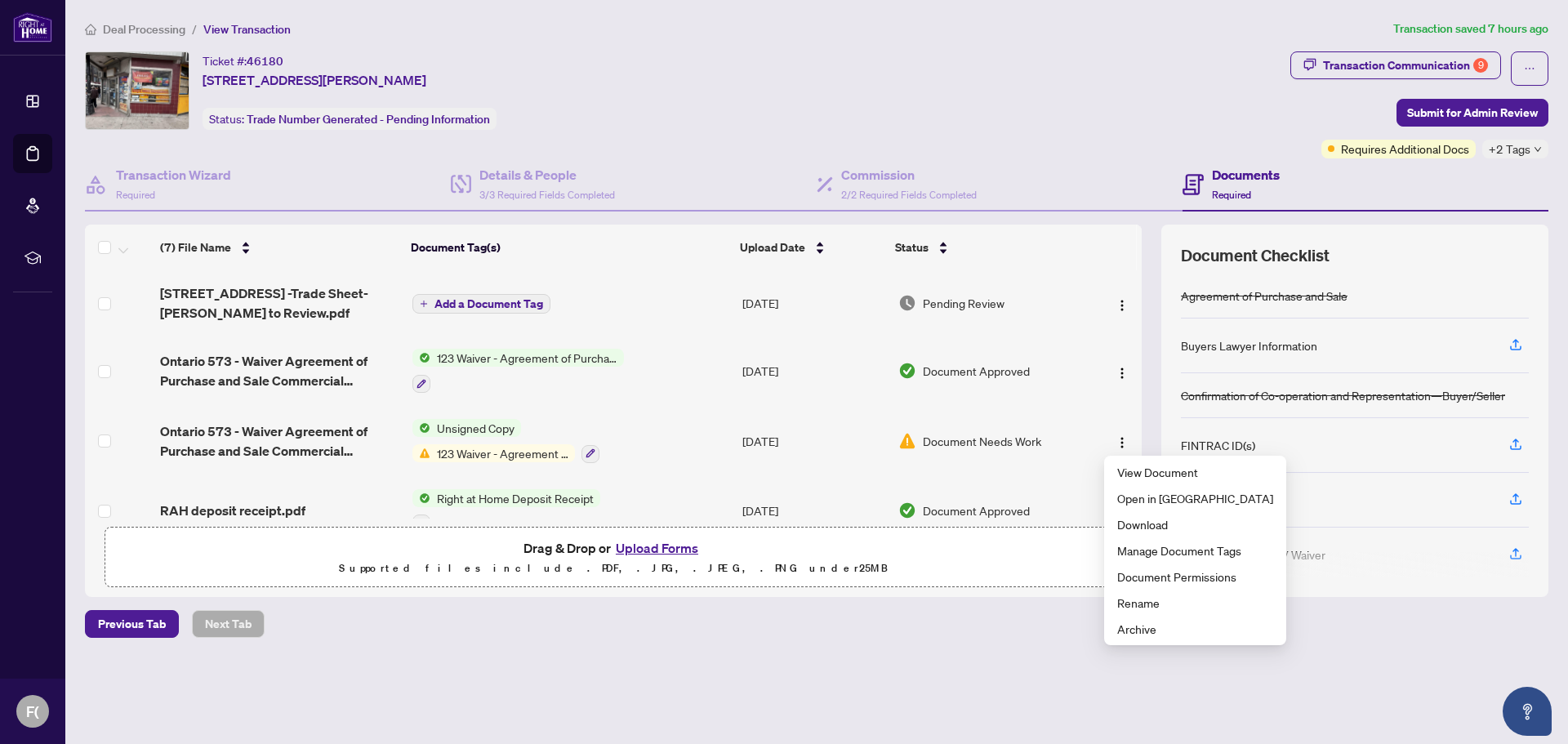
click at [660, 546] on button "Upload Forms" at bounding box center [656, 548] width 92 height 21
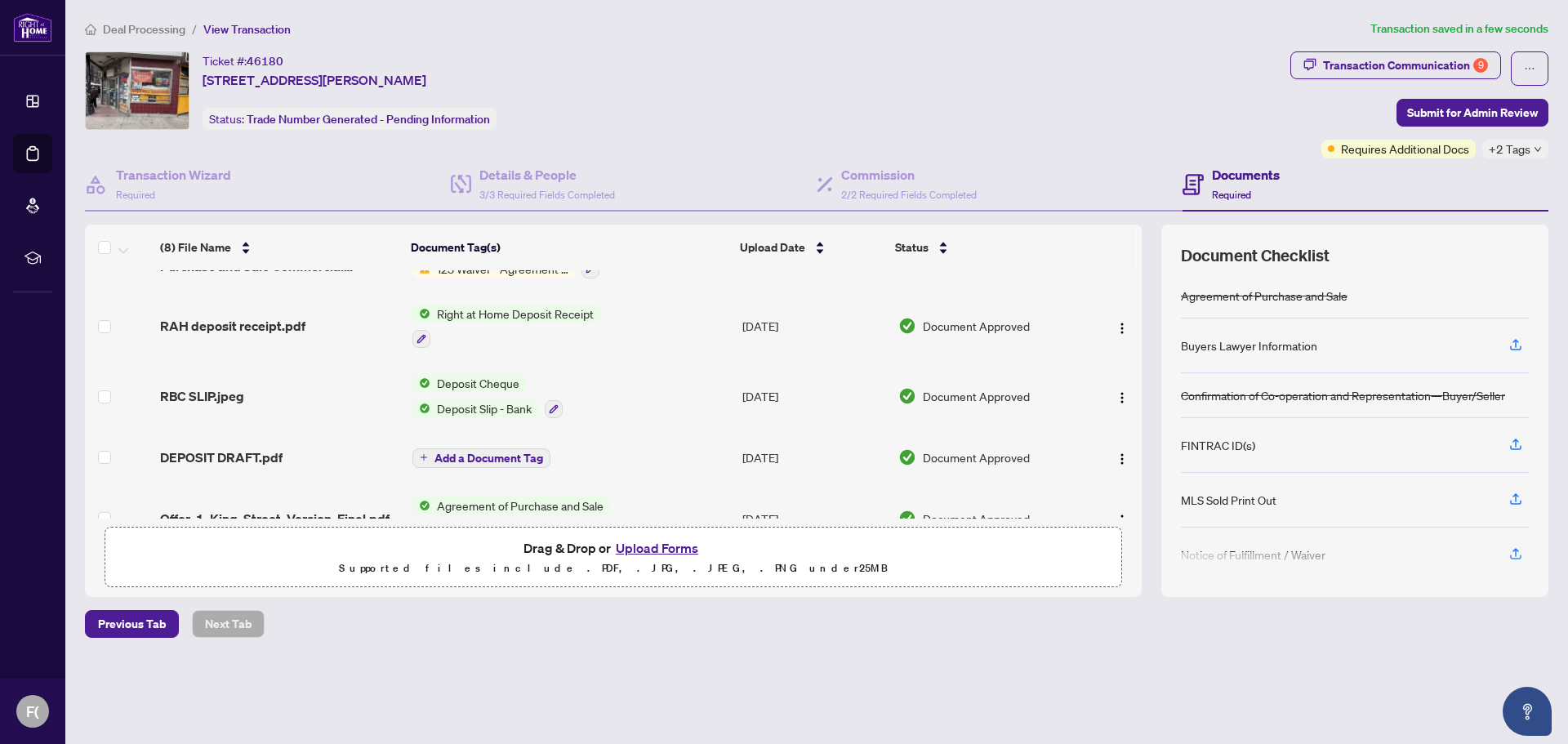
scroll to position [288, 0]
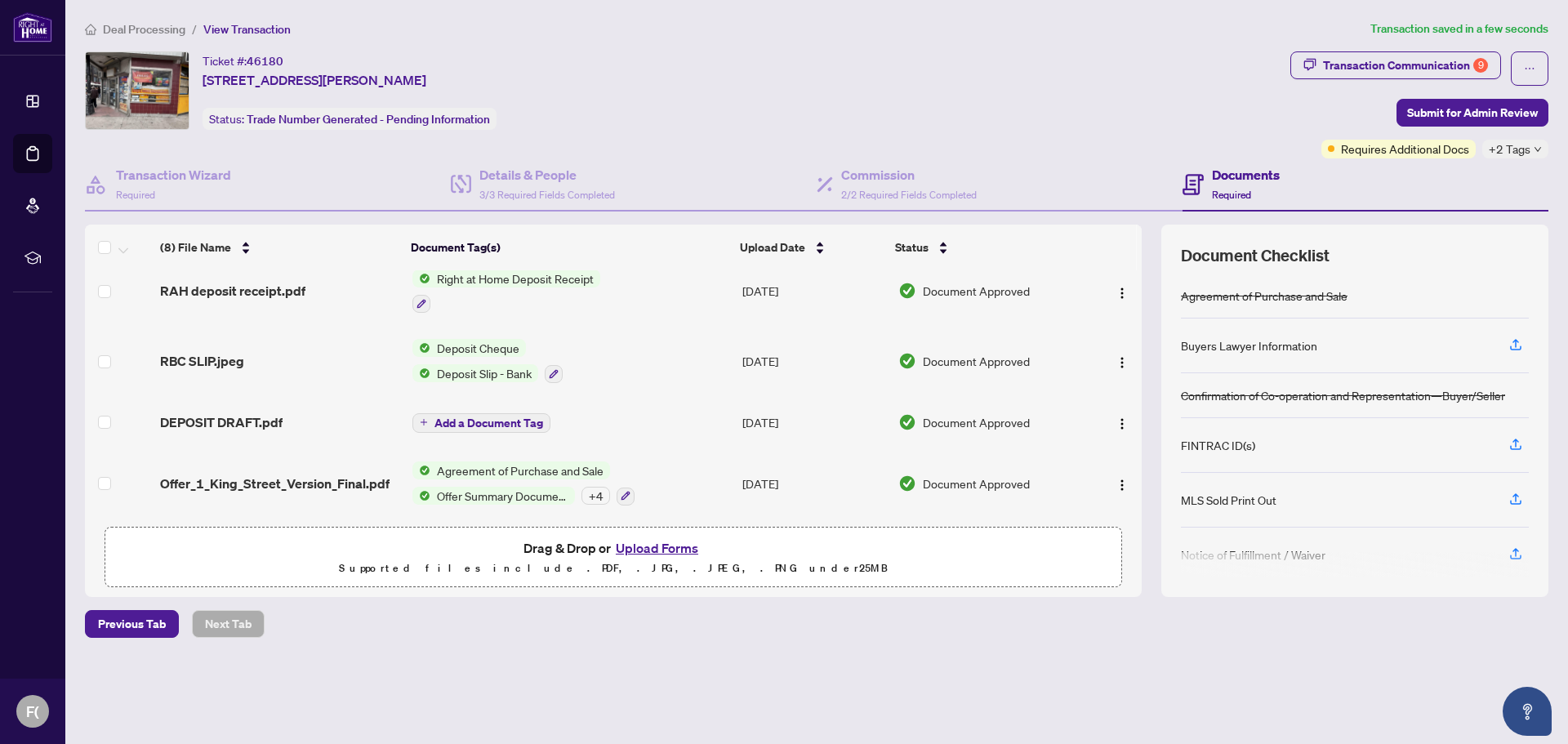
drag, startPoint x: 1136, startPoint y: 505, endPoint x: 1135, endPoint y: 480, distance: 25.0
click at [1135, 480] on td at bounding box center [1114, 483] width 54 height 70
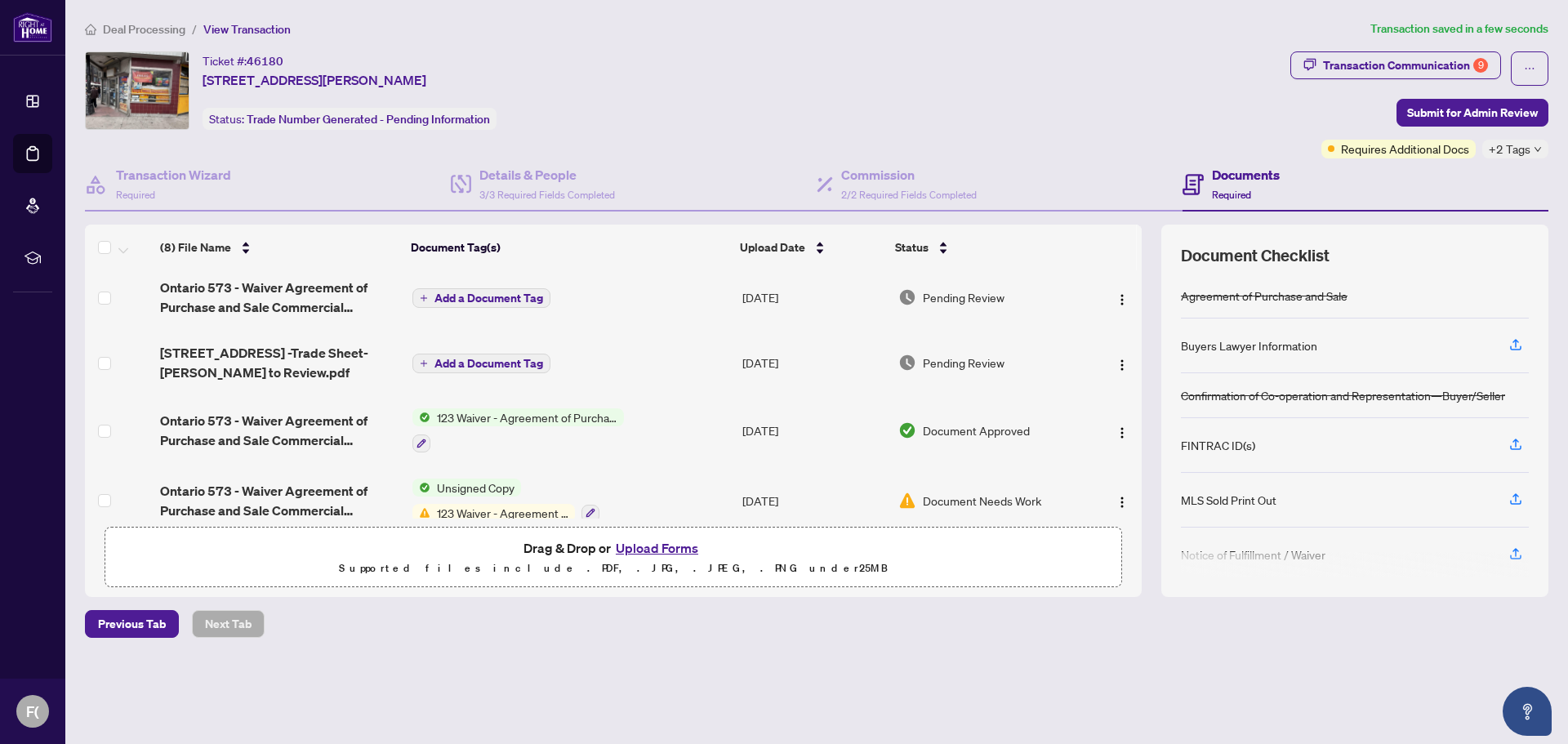
scroll to position [0, 0]
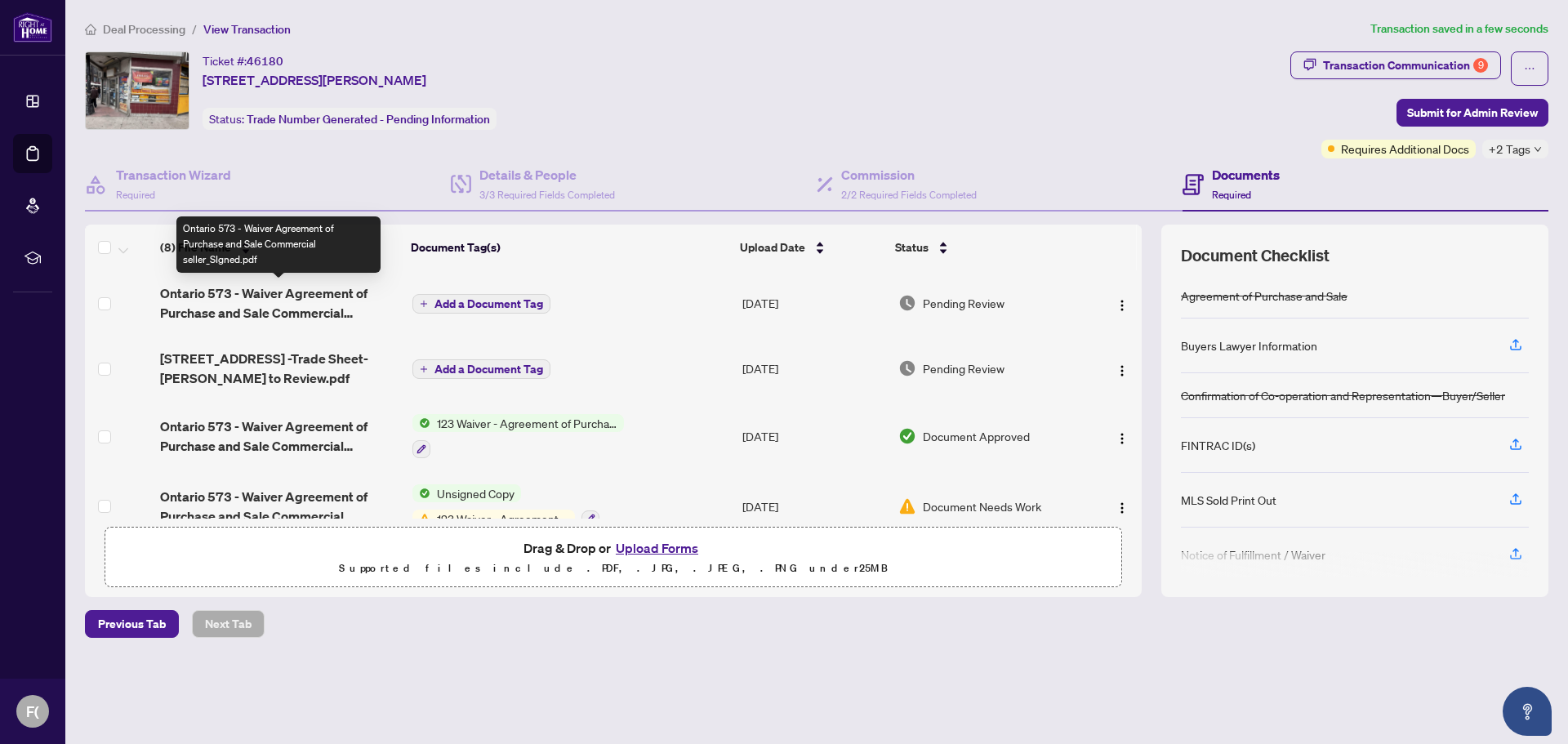
click at [303, 305] on span "Ontario 573 - Waiver Agreement of Purchase and Sale Commercial seller_SIgned.pdf" at bounding box center [279, 303] width 239 height 39
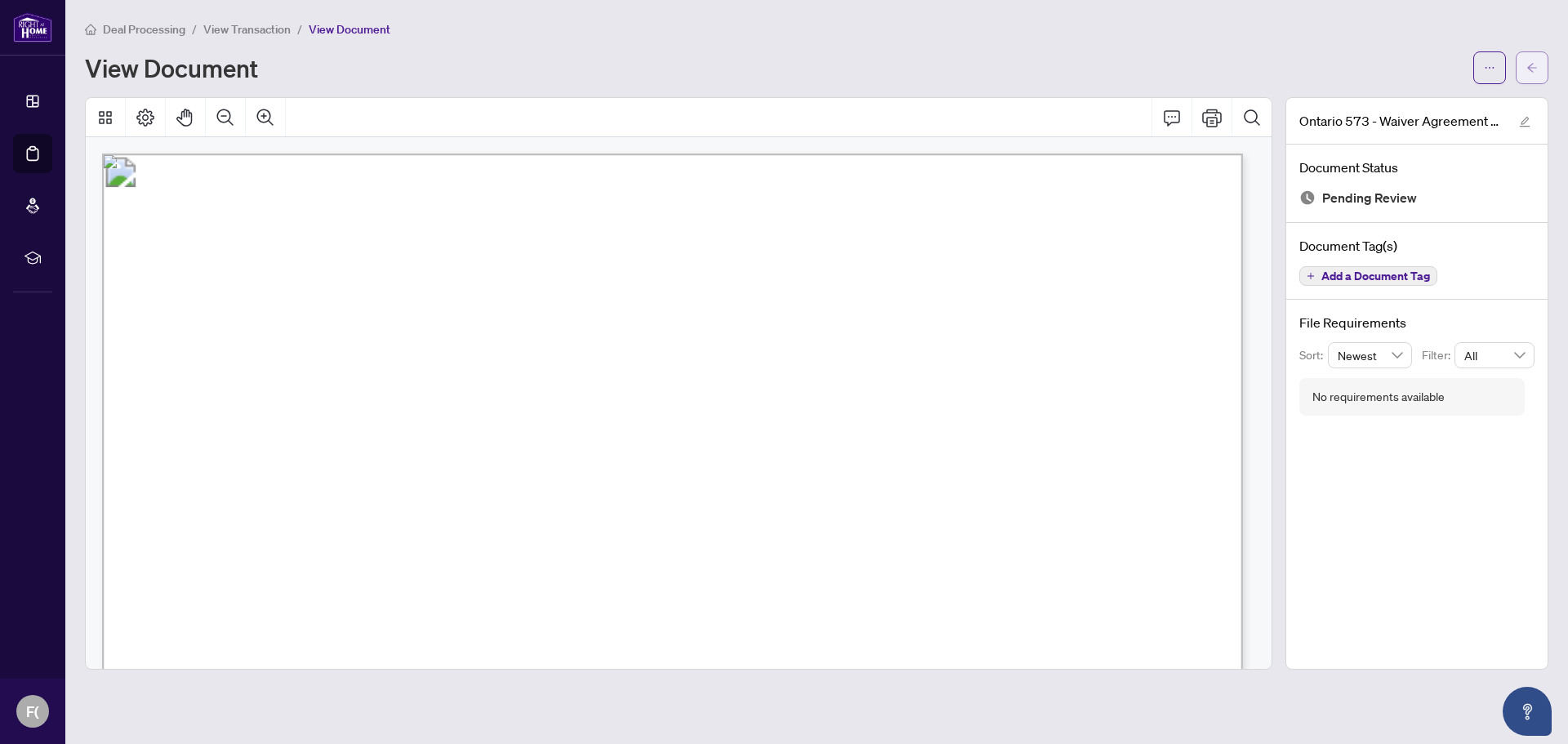
click at [1529, 62] on icon "arrow-left" at bounding box center [1531, 68] width 12 height 12
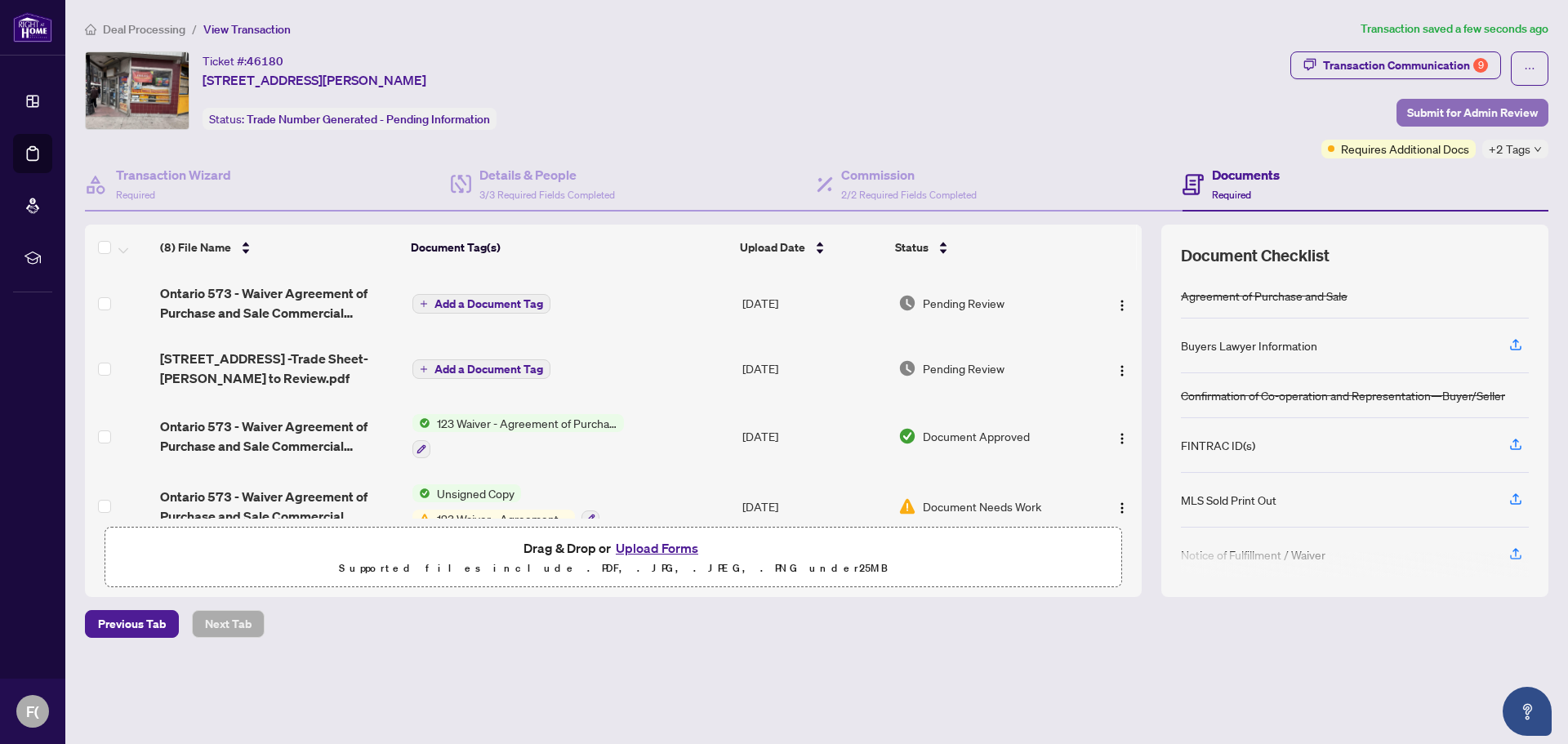
click at [1465, 107] on span "Submit for Admin Review" at bounding box center [1473, 112] width 130 height 26
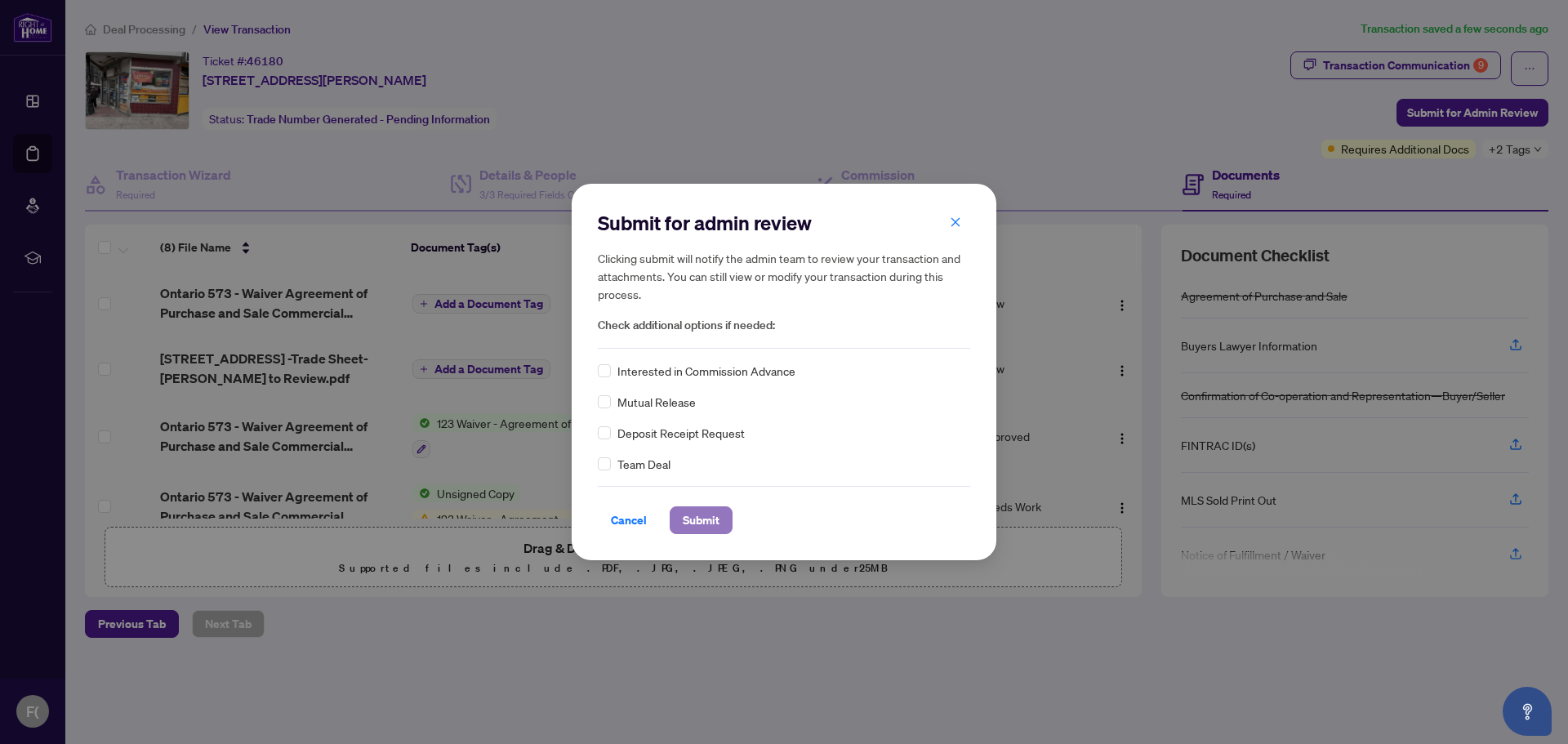
click at [697, 517] on span "Submit" at bounding box center [701, 519] width 37 height 26
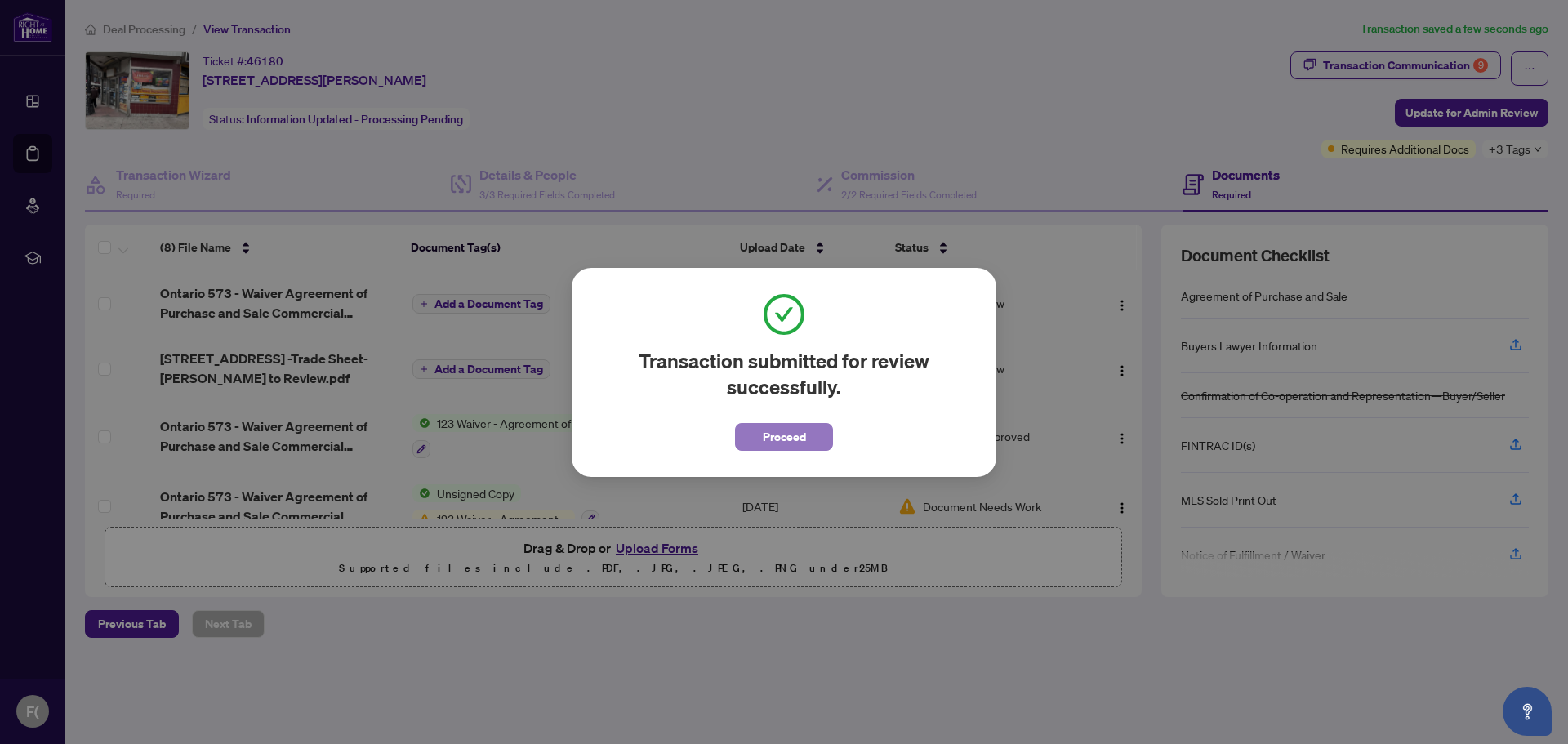
click at [793, 434] on span "Proceed" at bounding box center [784, 436] width 43 height 26
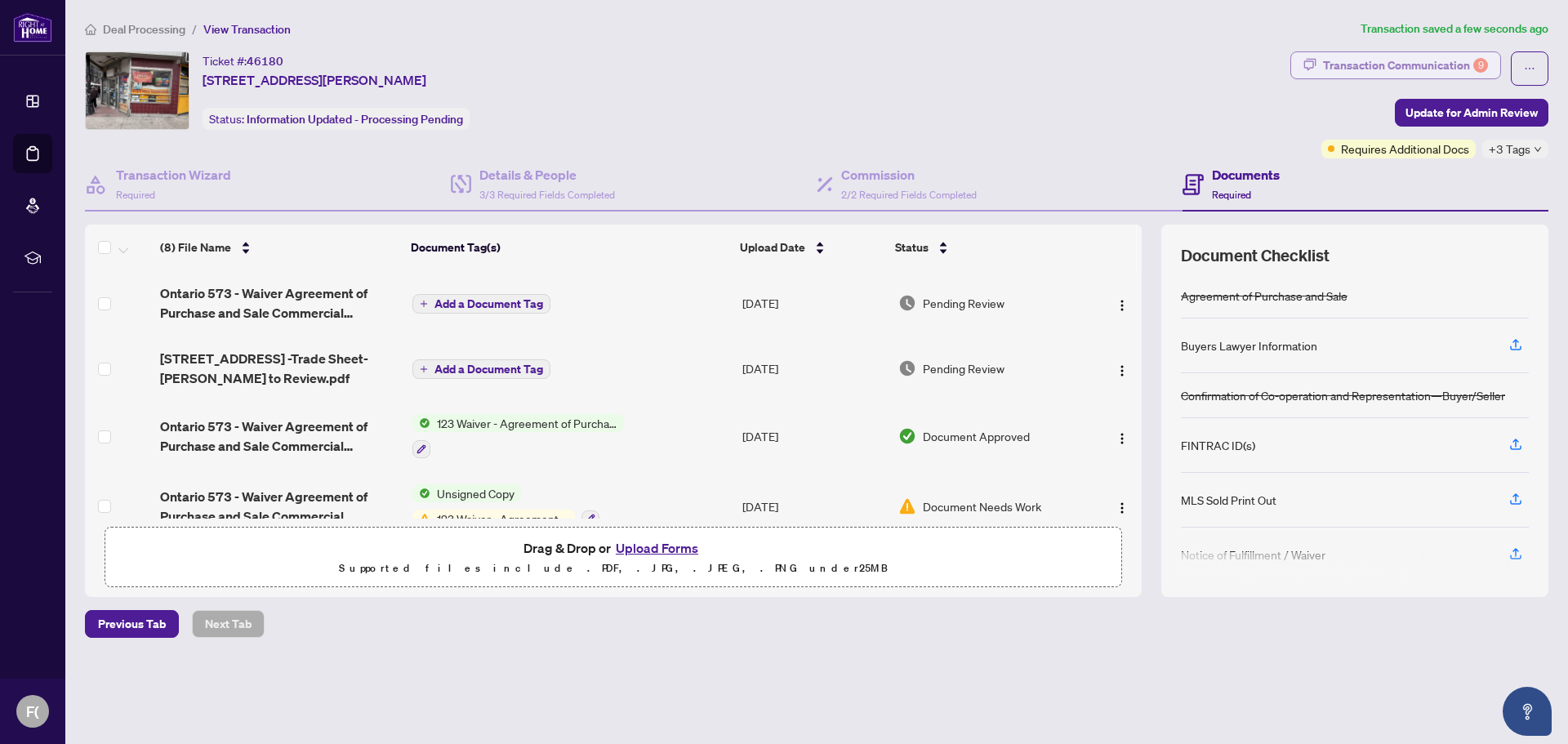
click at [1433, 69] on div "Transaction Communication 9" at bounding box center [1405, 65] width 165 height 26
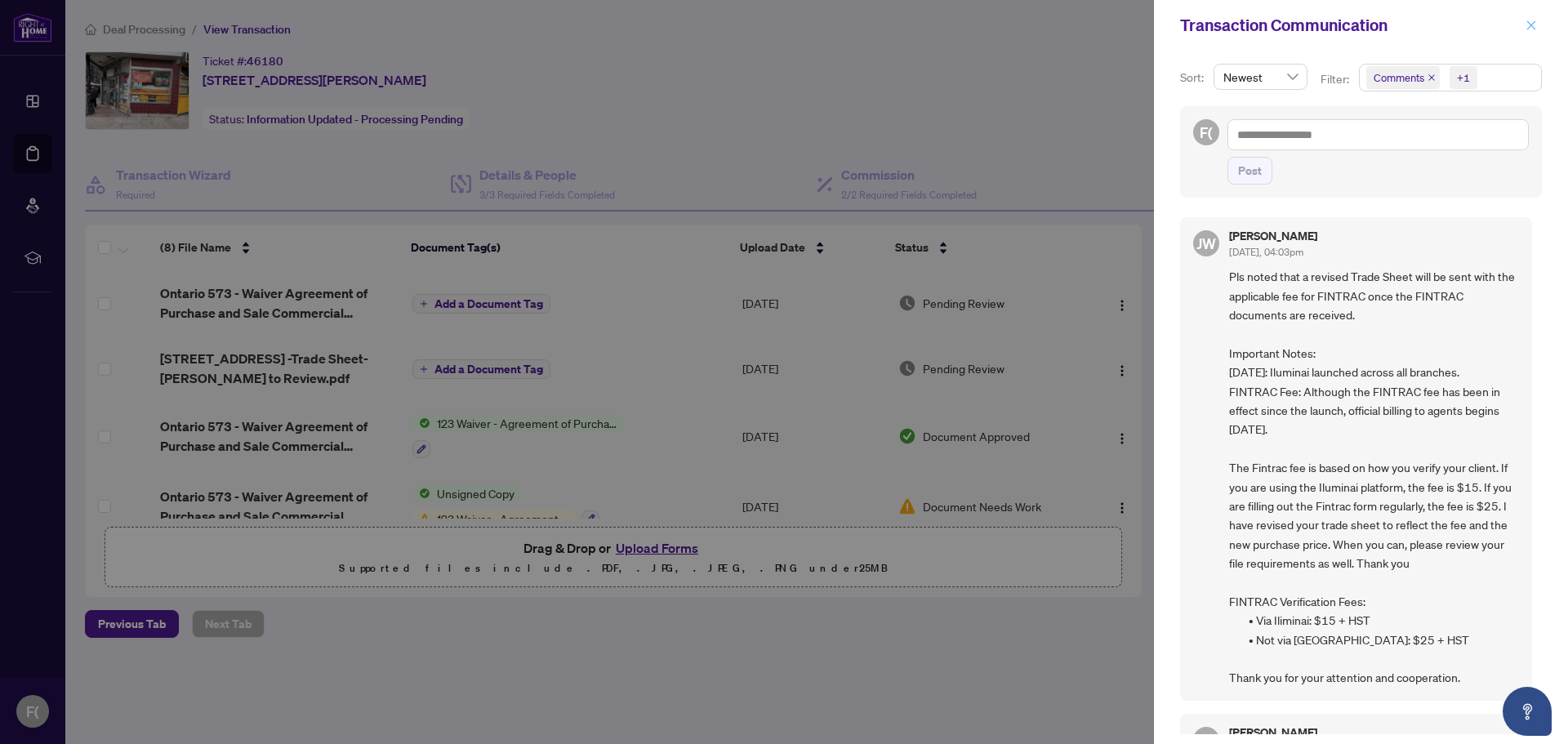
click at [1536, 26] on icon "close" at bounding box center [1531, 25] width 12 height 12
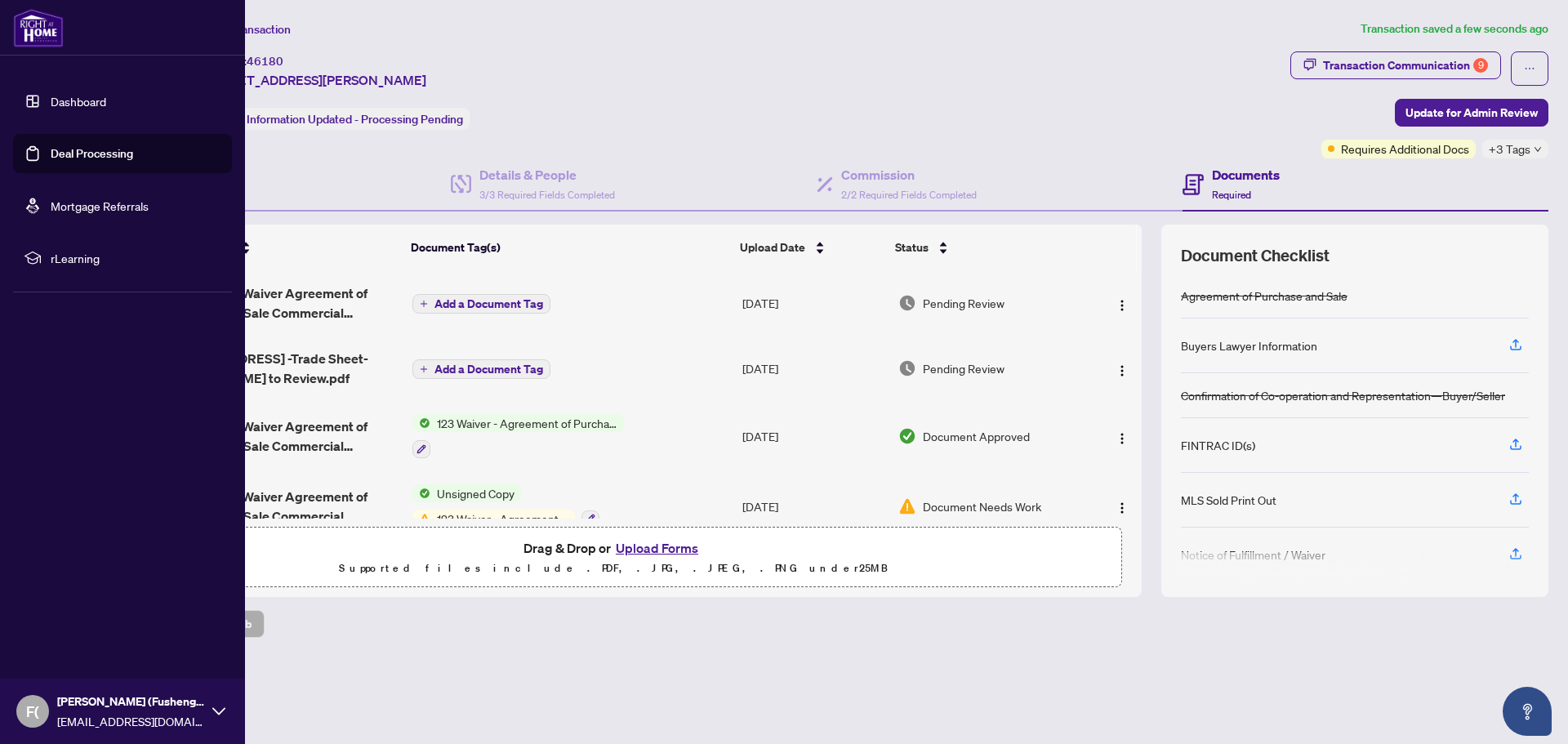
click at [107, 149] on link "Deal Processing" at bounding box center [92, 153] width 82 height 14
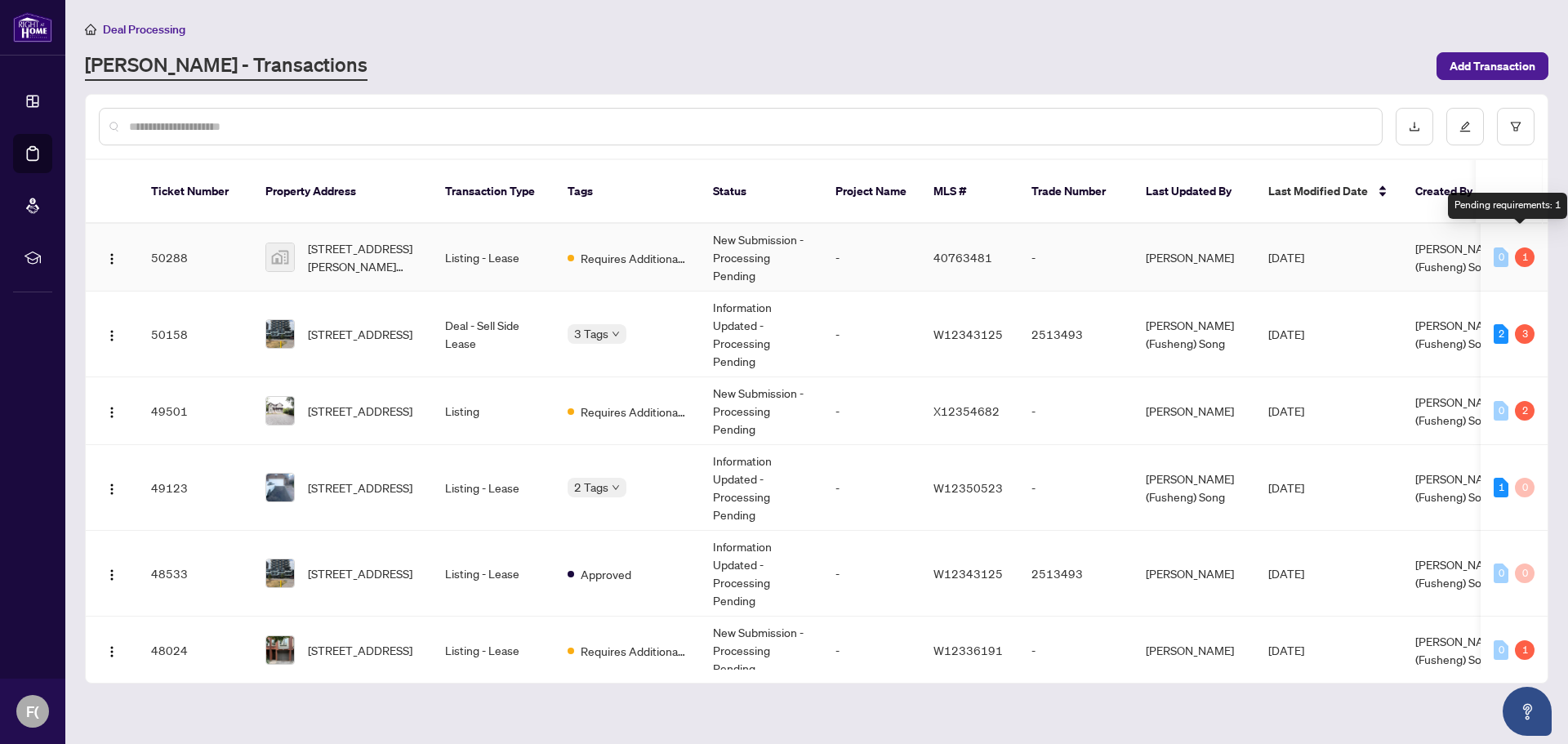
click at [1521, 247] on div "1" at bounding box center [1524, 257] width 20 height 20
click at [1496, 224] on td "0 1" at bounding box center [1514, 258] width 67 height 68
click at [1431, 241] on span "[PERSON_NAME] (Fusheng) Song" at bounding box center [1459, 257] width 88 height 33
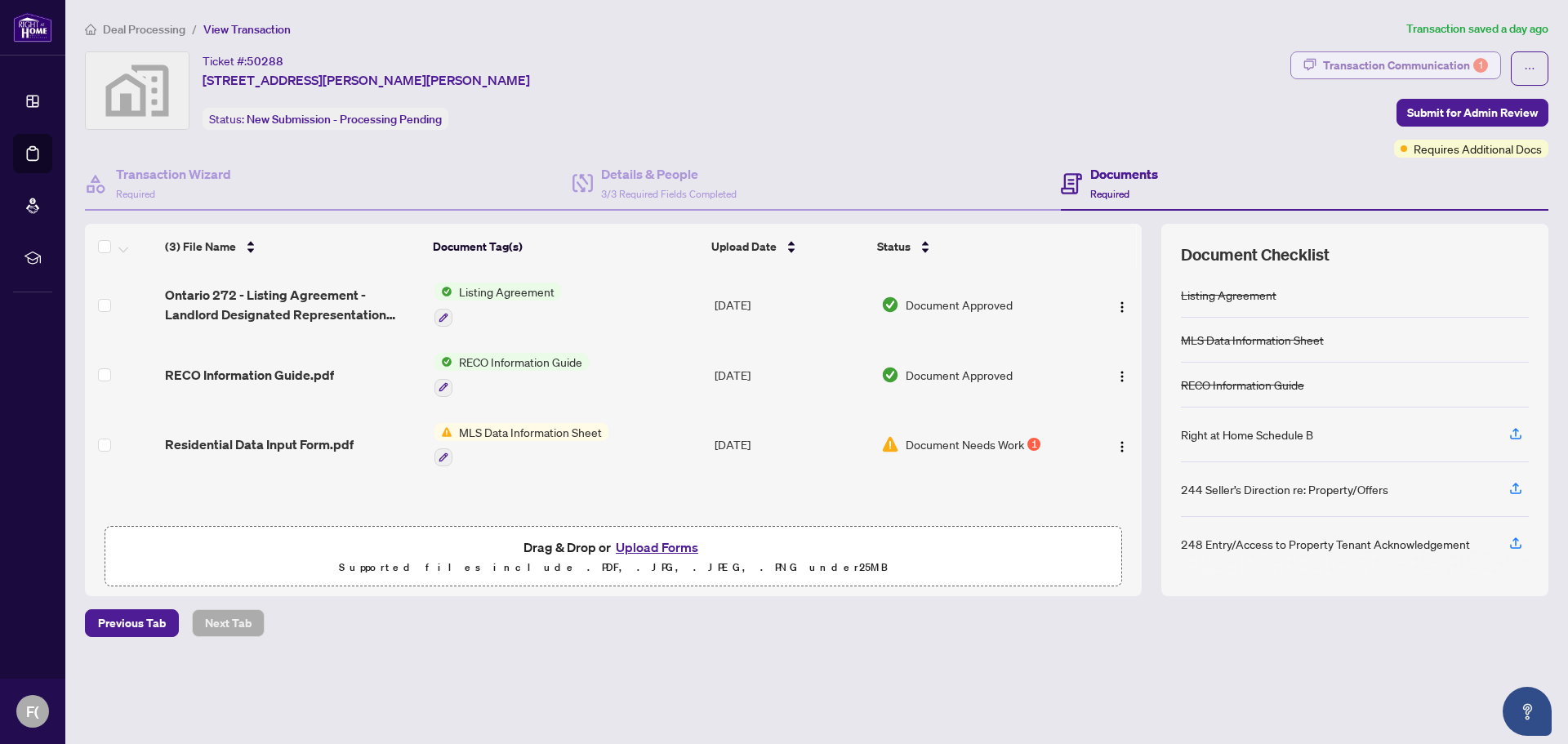
click at [1437, 61] on div "Transaction Communication 1" at bounding box center [1405, 65] width 165 height 26
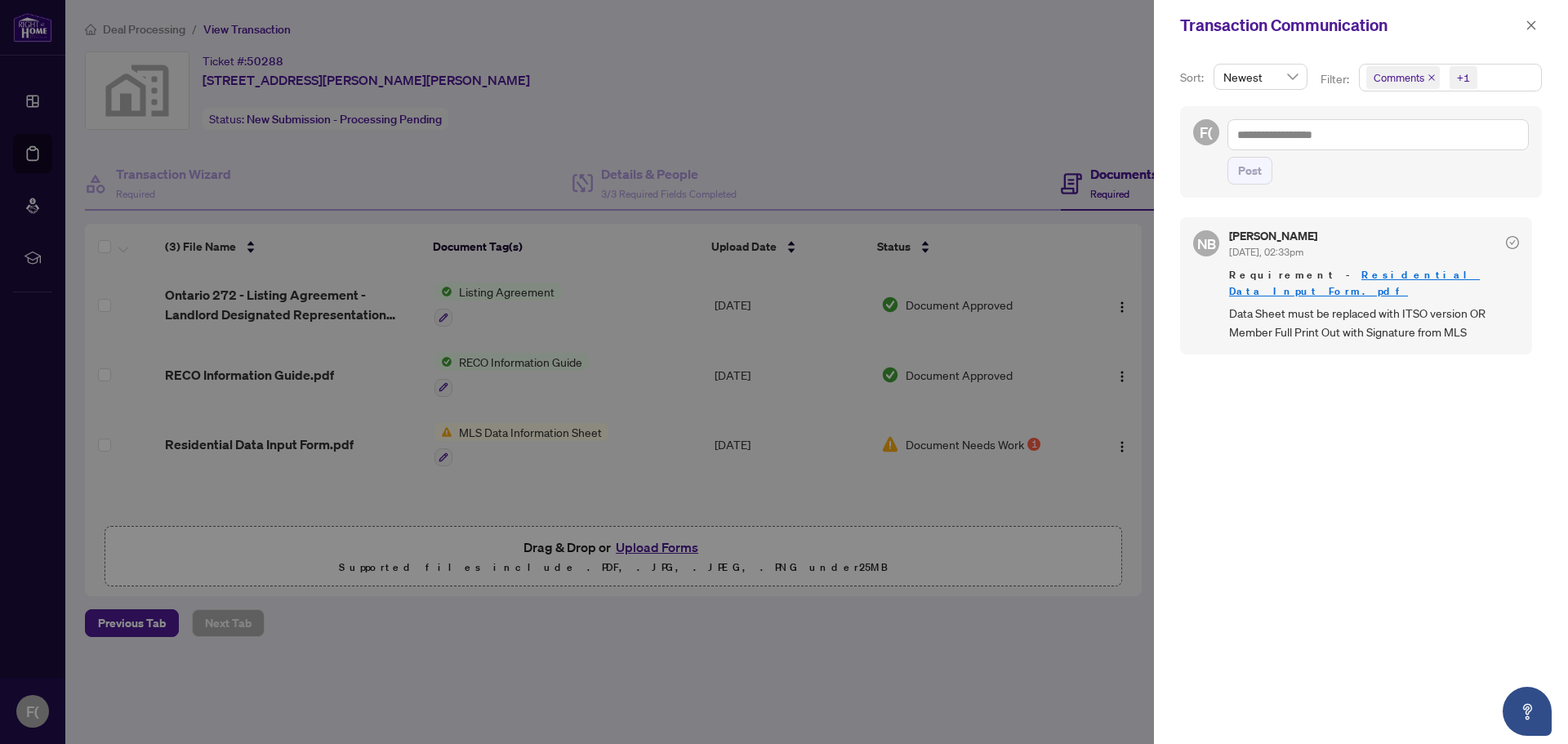
click at [498, 430] on div at bounding box center [784, 372] width 1568 height 744
click at [321, 446] on div at bounding box center [784, 372] width 1568 height 744
click at [1531, 23] on icon "close" at bounding box center [1531, 25] width 12 height 12
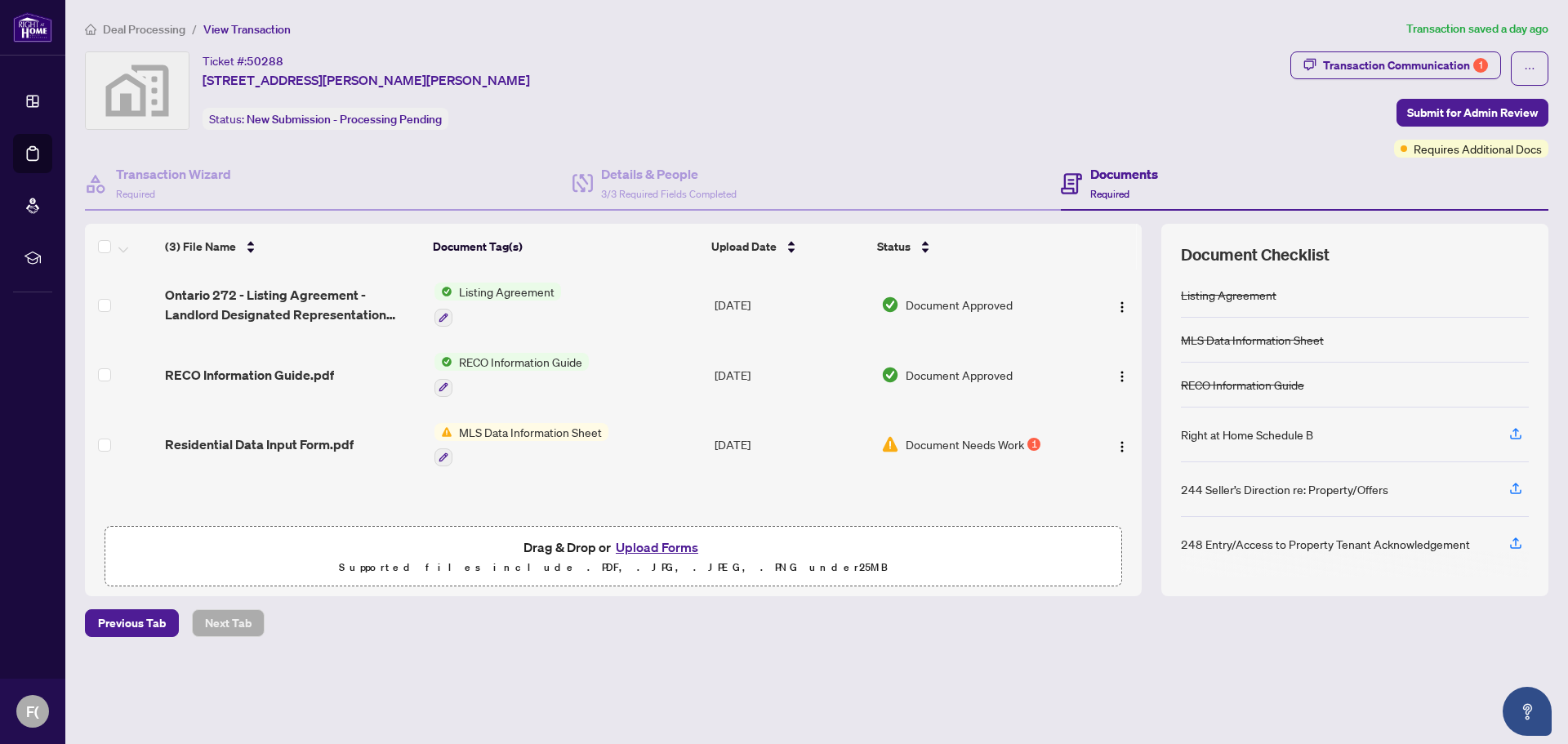
click at [543, 426] on span "MLS Data Information Sheet" at bounding box center [530, 432] width 156 height 18
click at [509, 513] on span "MLS Data Information Sheet" at bounding box center [525, 511] width 156 height 18
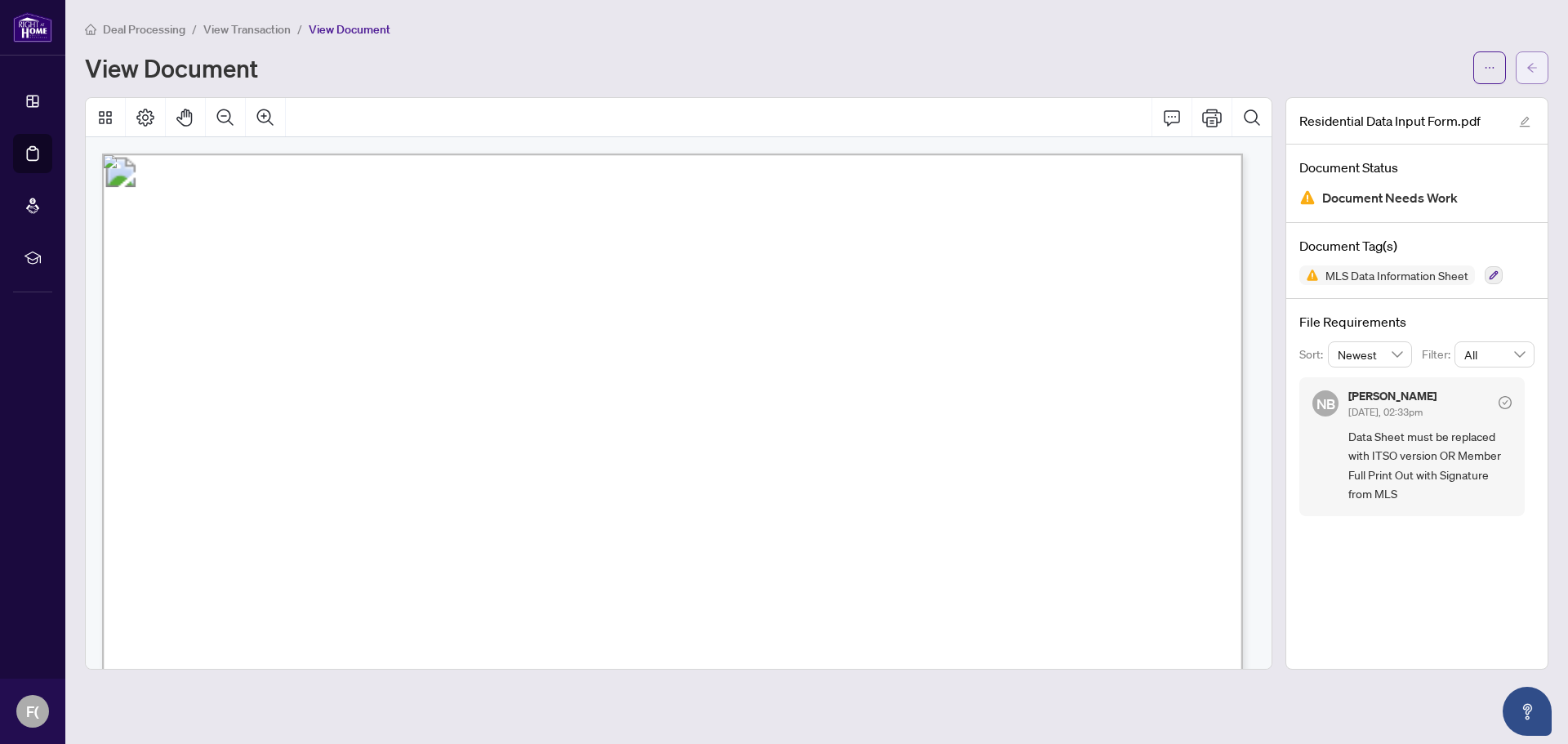
click at [1531, 63] on icon "arrow-left" at bounding box center [1531, 67] width 10 height 9
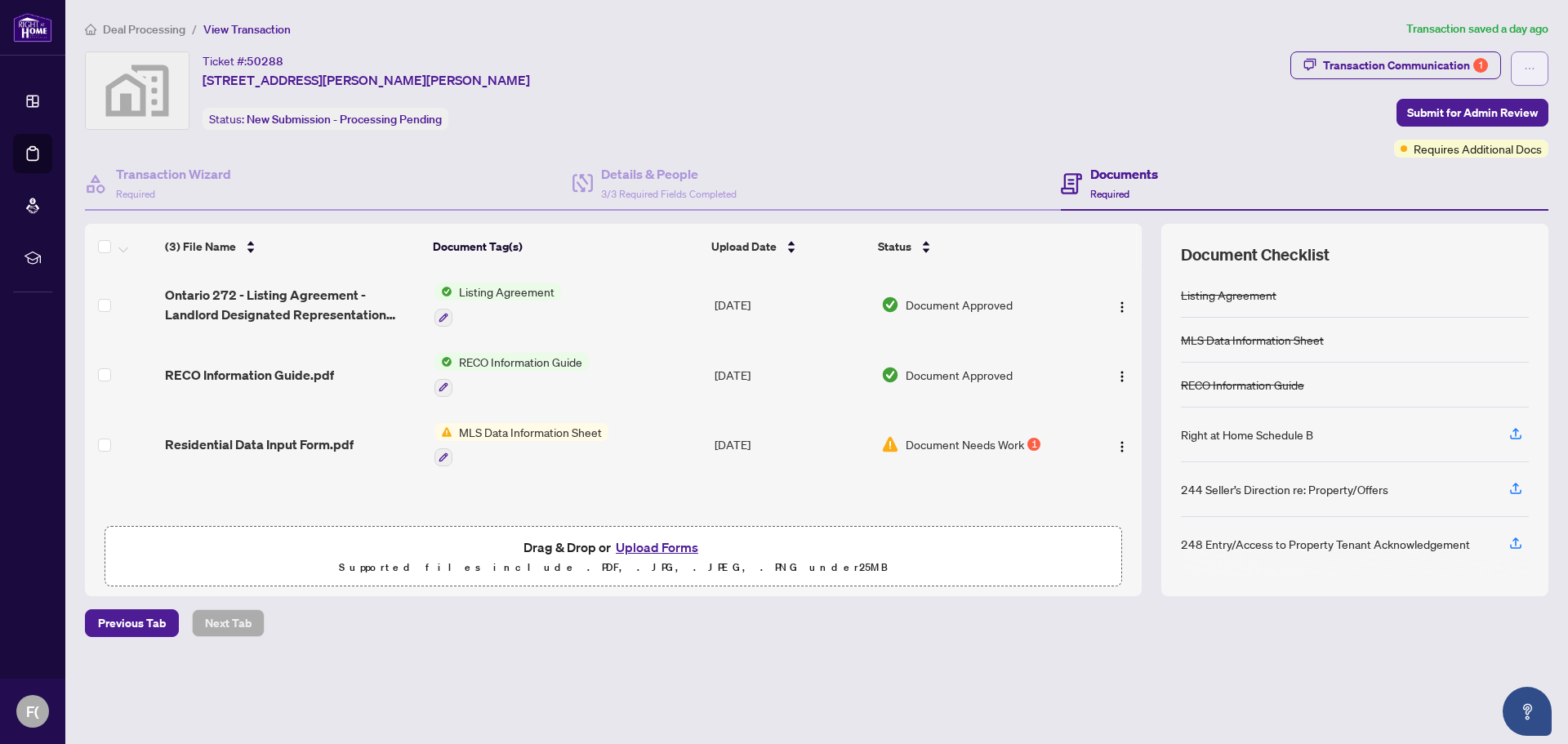
click at [1542, 82] on button "button" at bounding box center [1530, 69] width 37 height 34
click at [1538, 74] on button "button" at bounding box center [1530, 69] width 37 height 34
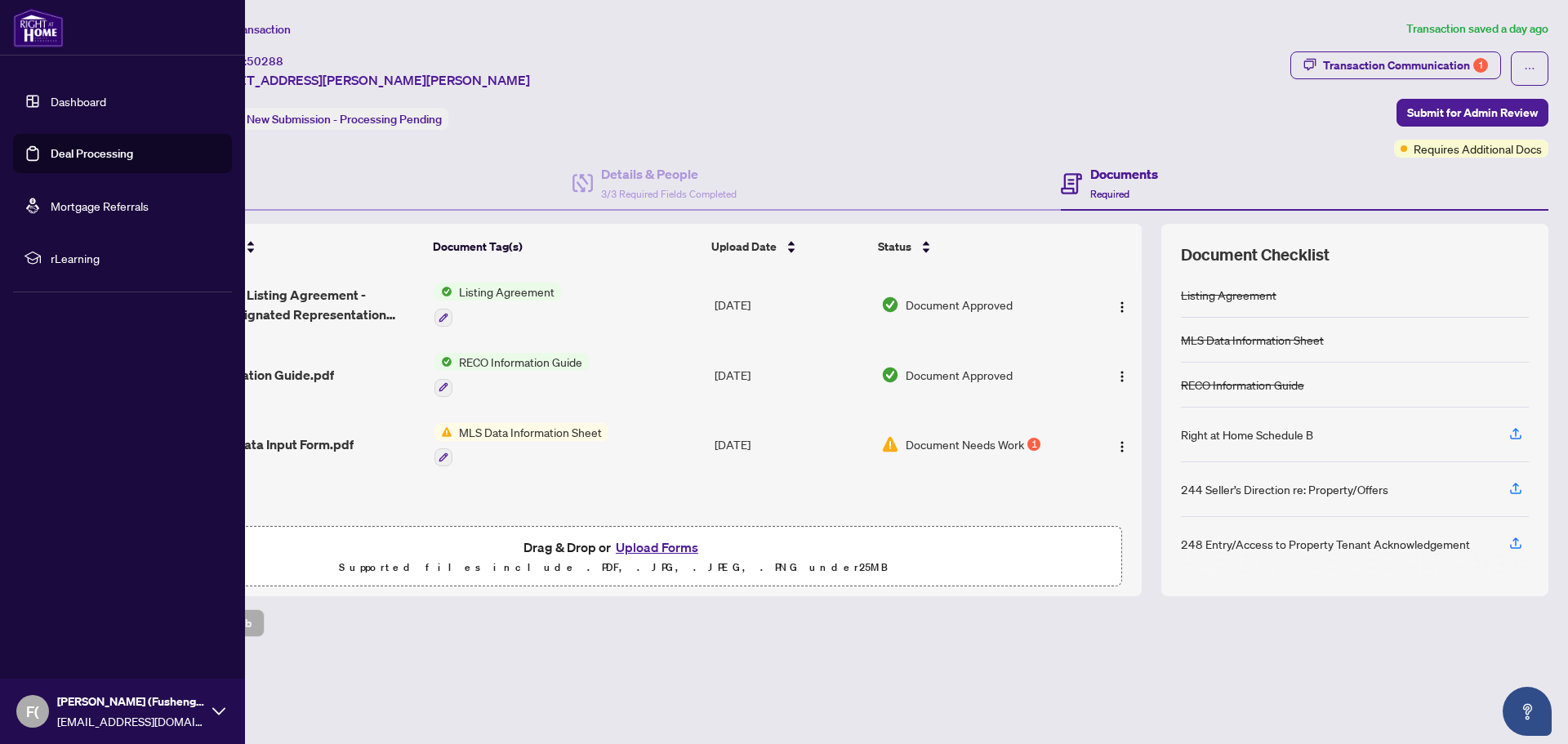
click at [217, 713] on icon at bounding box center [219, 710] width 13 height 7
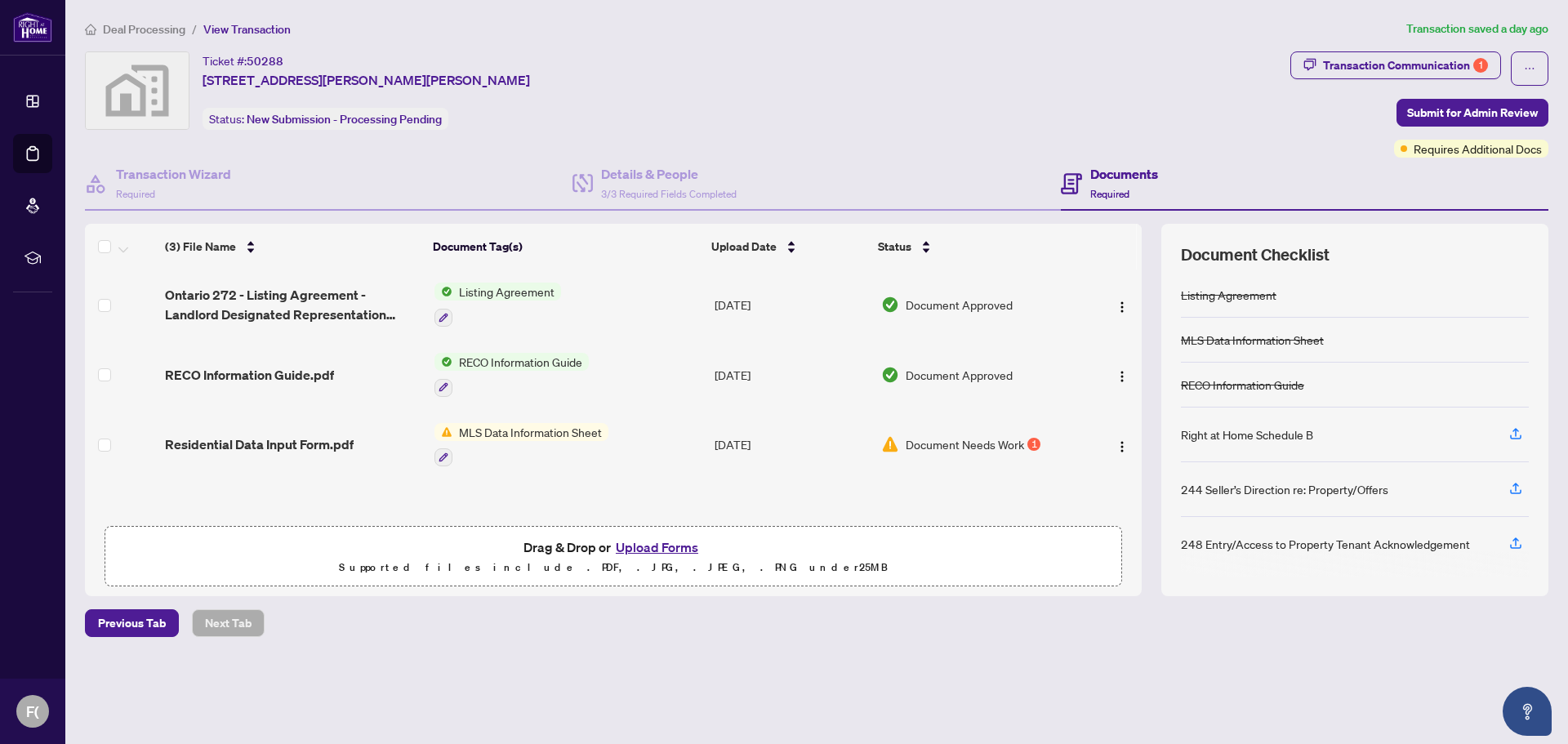
click at [876, 719] on main "Deal Processing / View Transaction Transaction saved a day ago Ticket #: 50288 …" at bounding box center [817, 372] width 1503 height 744
